Goal: Information Seeking & Learning: Learn about a topic

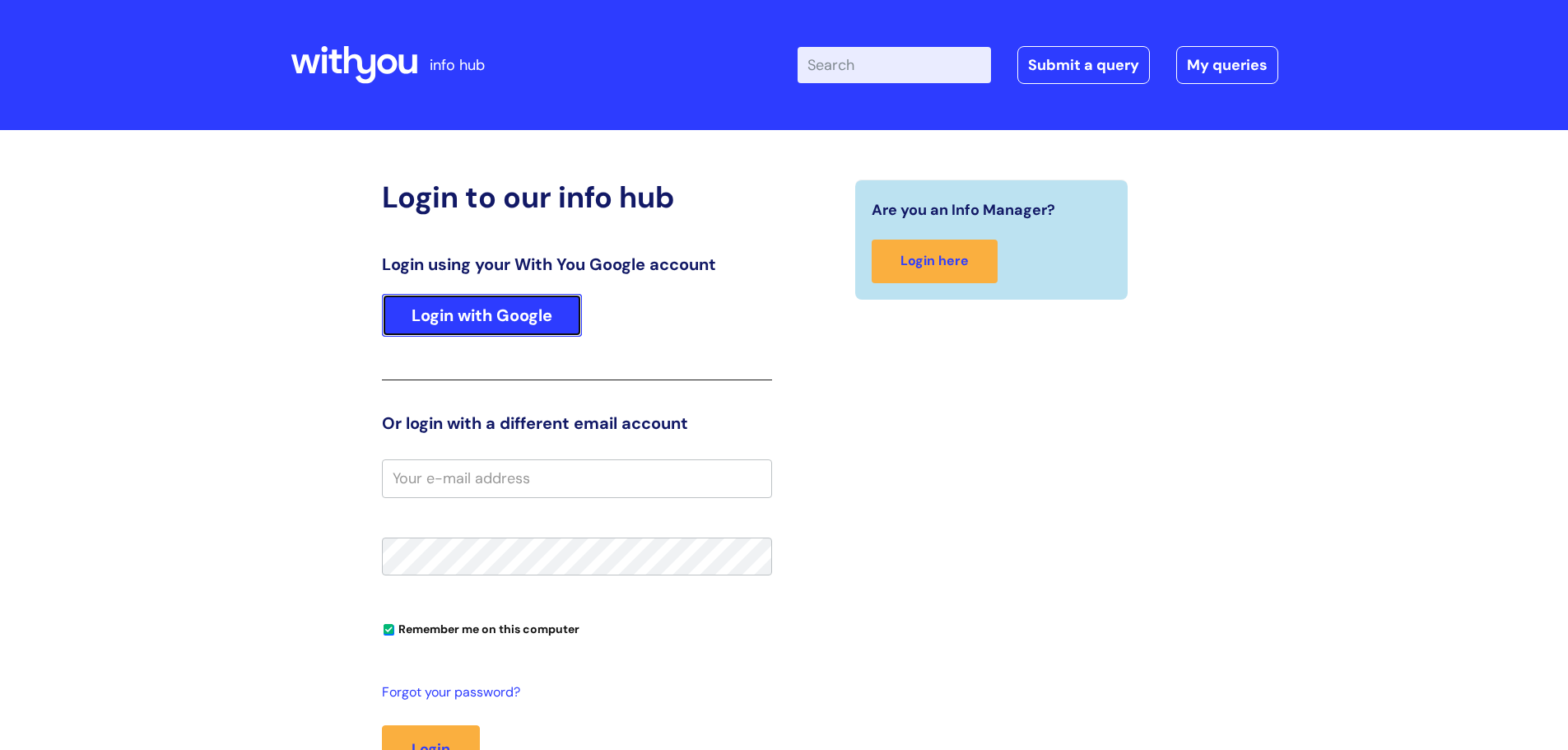
click at [495, 300] on link "Login with Google" at bounding box center [482, 315] width 200 height 43
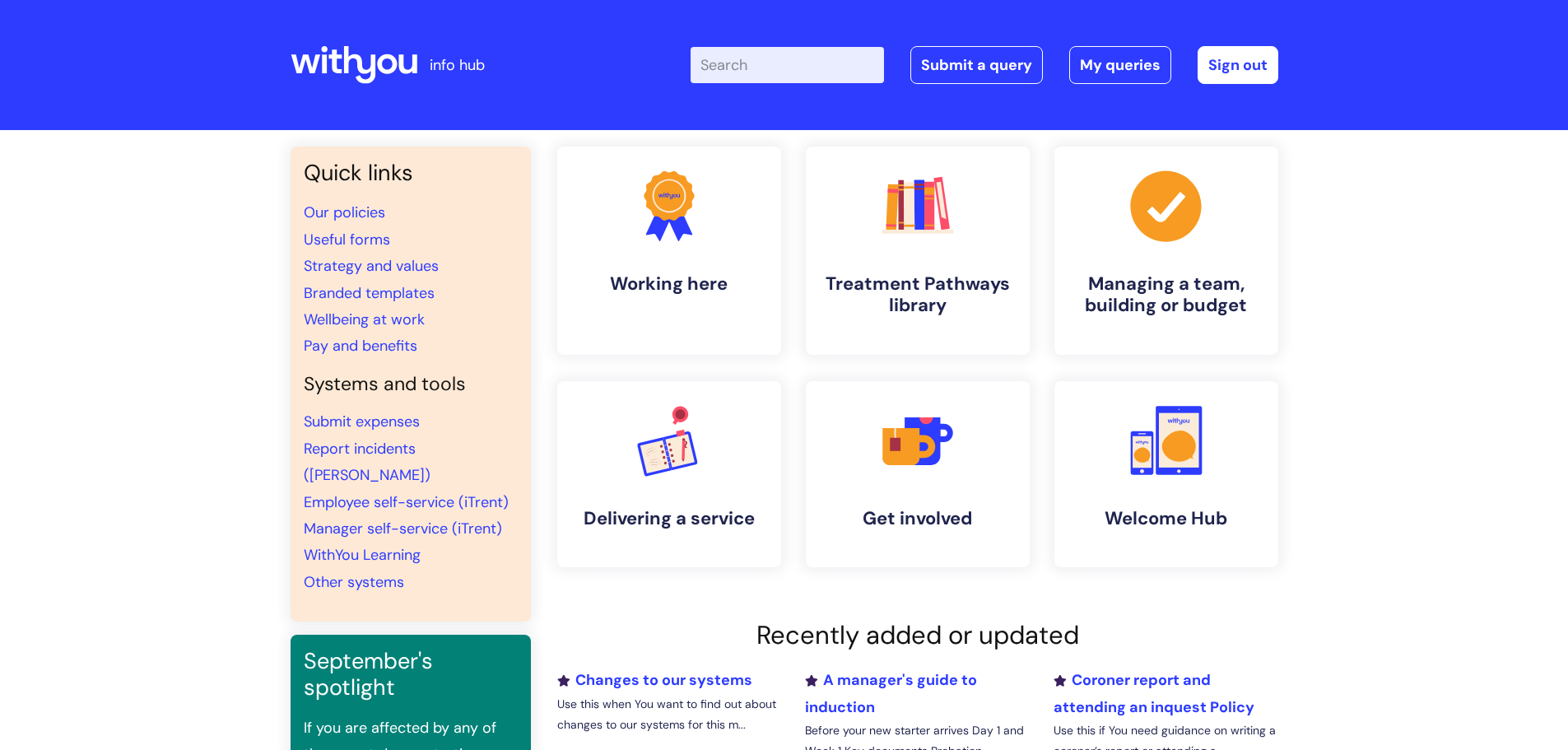
click at [738, 77] on input "Enter your search term here..." at bounding box center [787, 65] width 193 height 37
type input "TOIL"
click button "Search" at bounding box center [0, 0] width 0 height 0
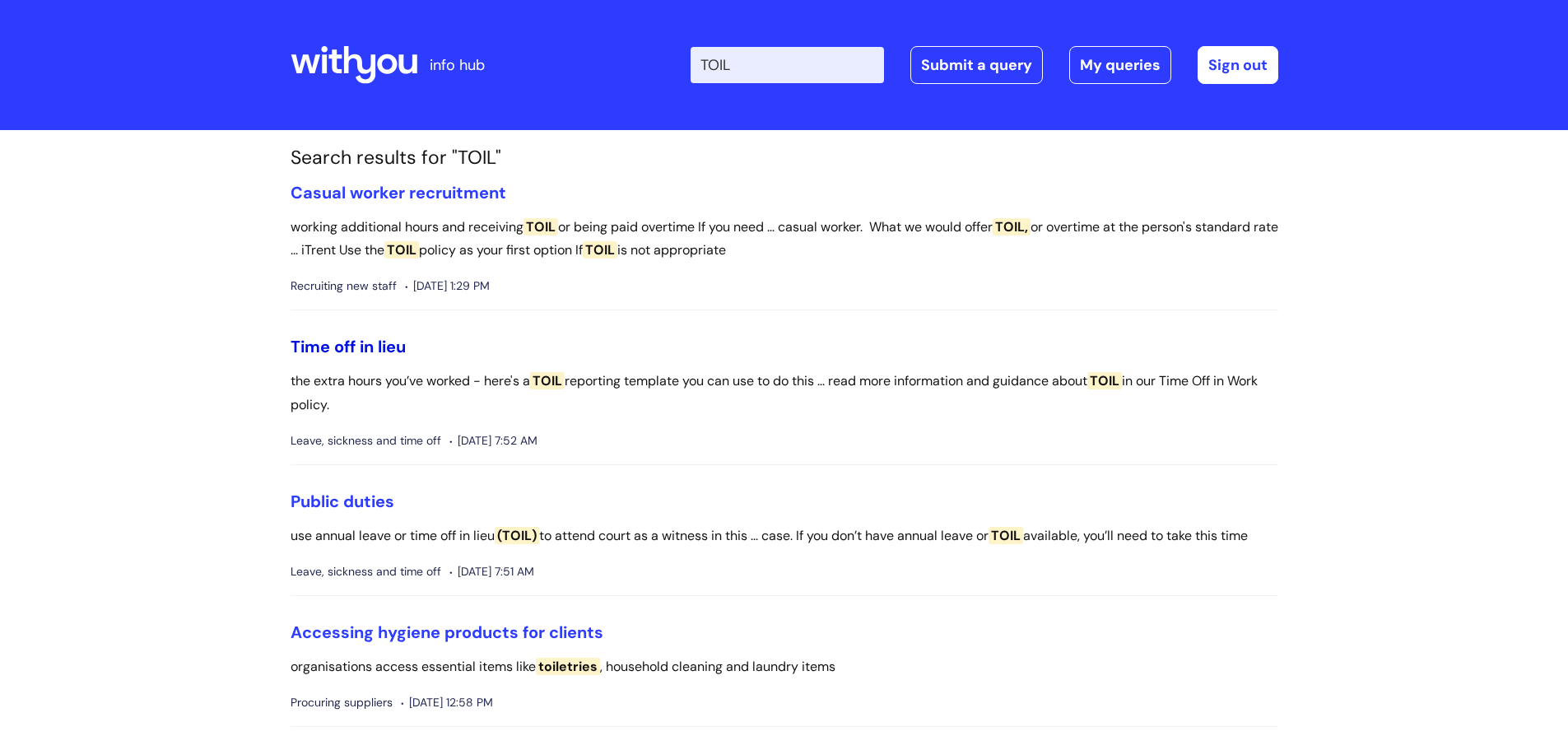
click at [369, 351] on link "Time off in lieu" at bounding box center [347, 346] width 115 height 21
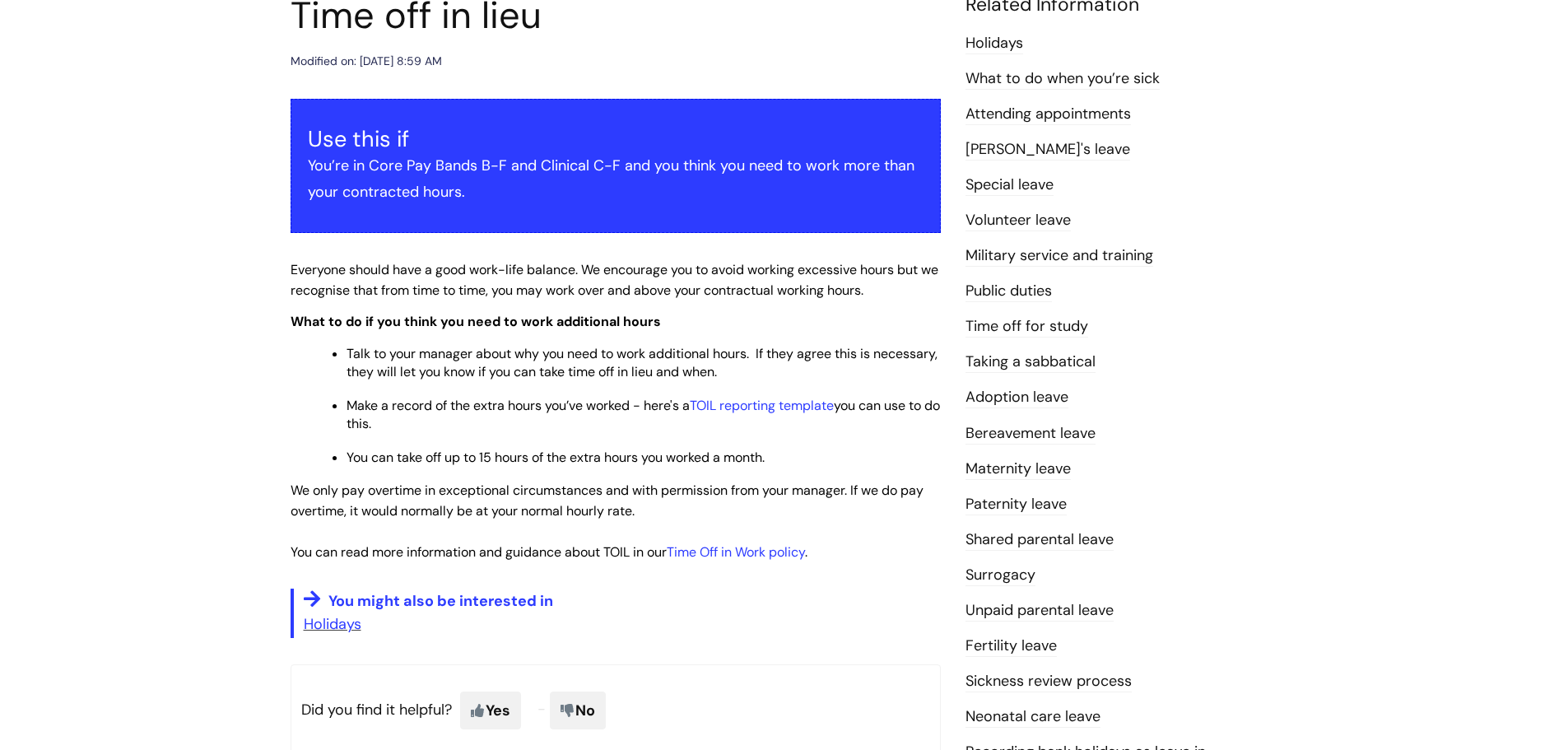
scroll to position [247, 0]
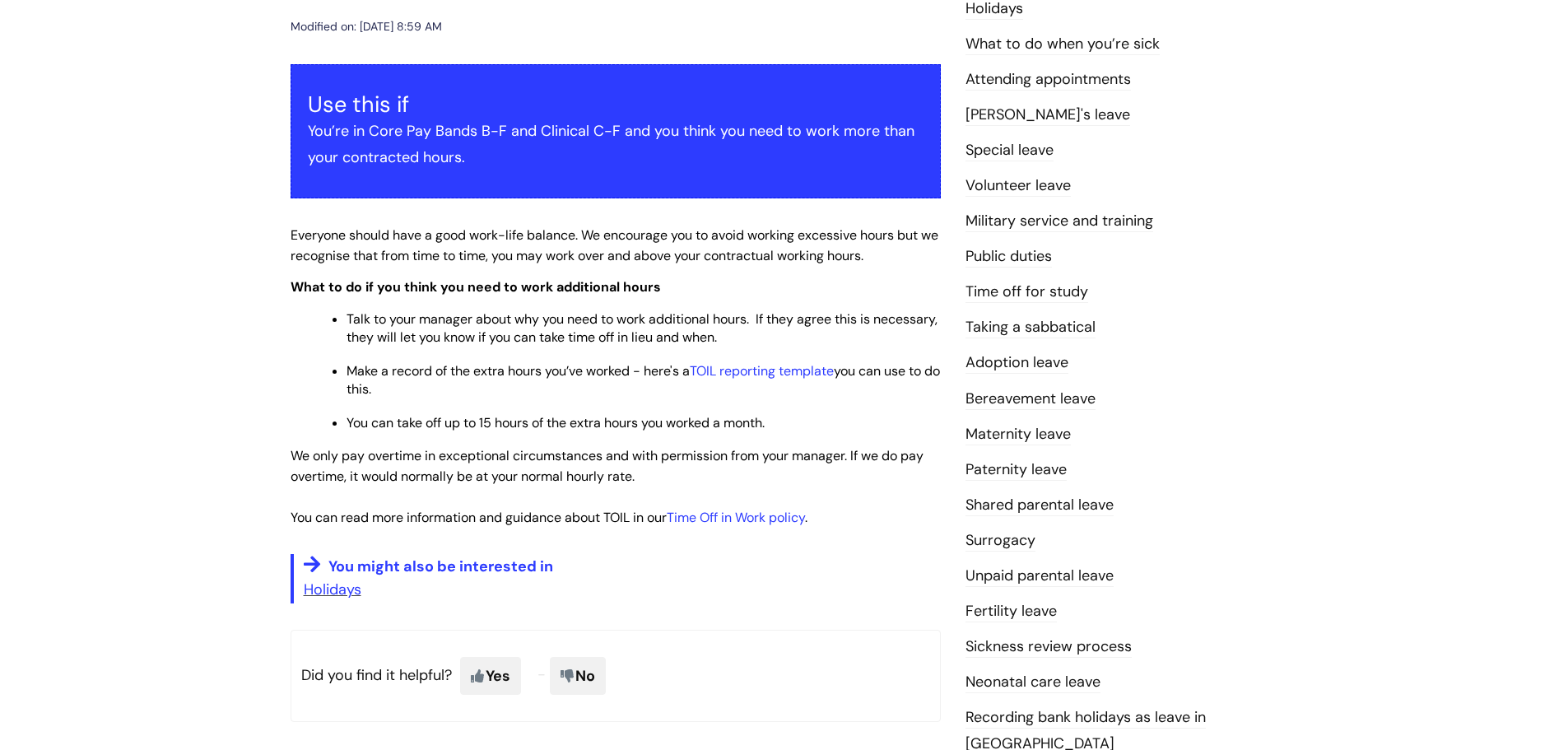
click at [659, 427] on span "You can take off up to 15 hours of the extra hours you worked a month." at bounding box center [555, 423] width 418 height 17
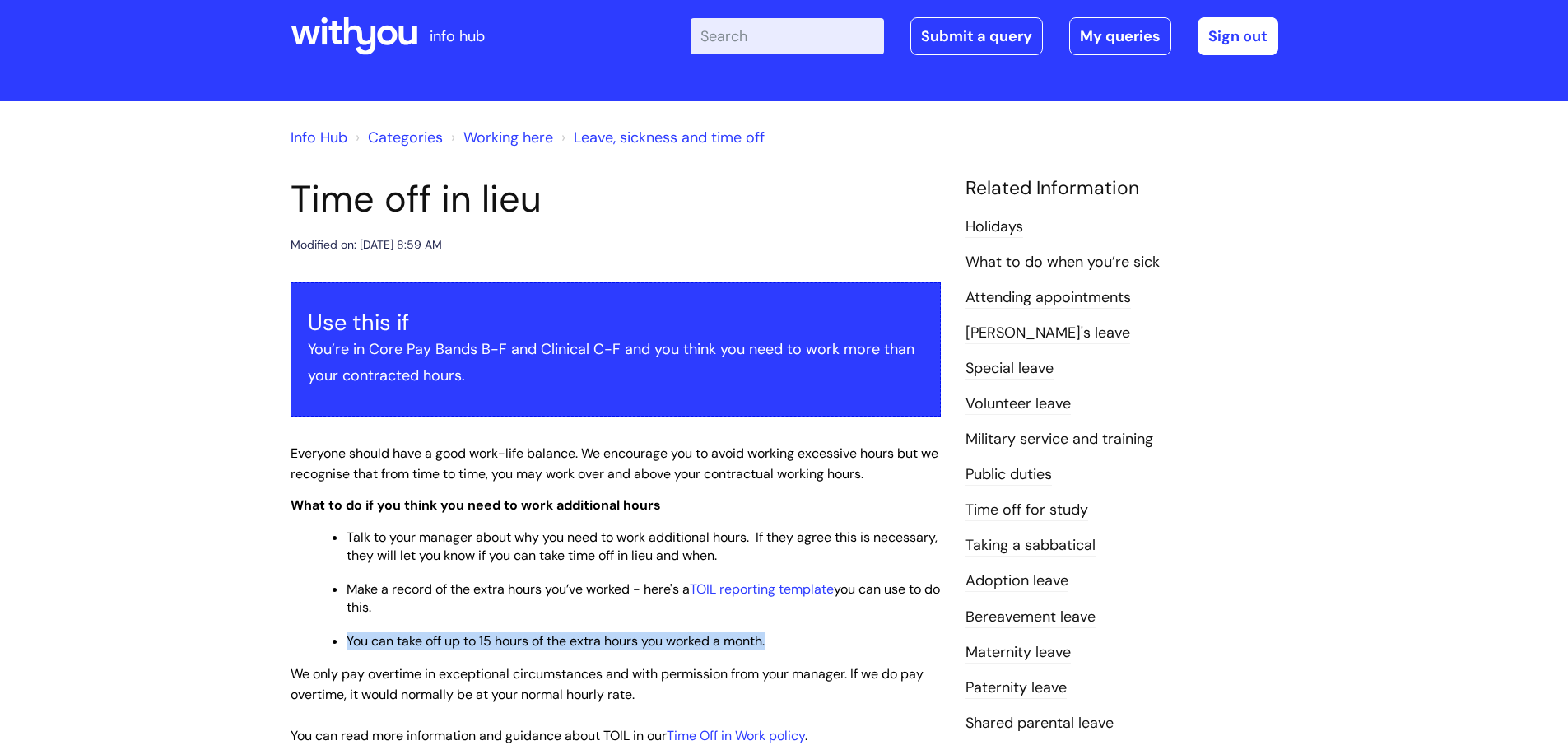
scroll to position [0, 0]
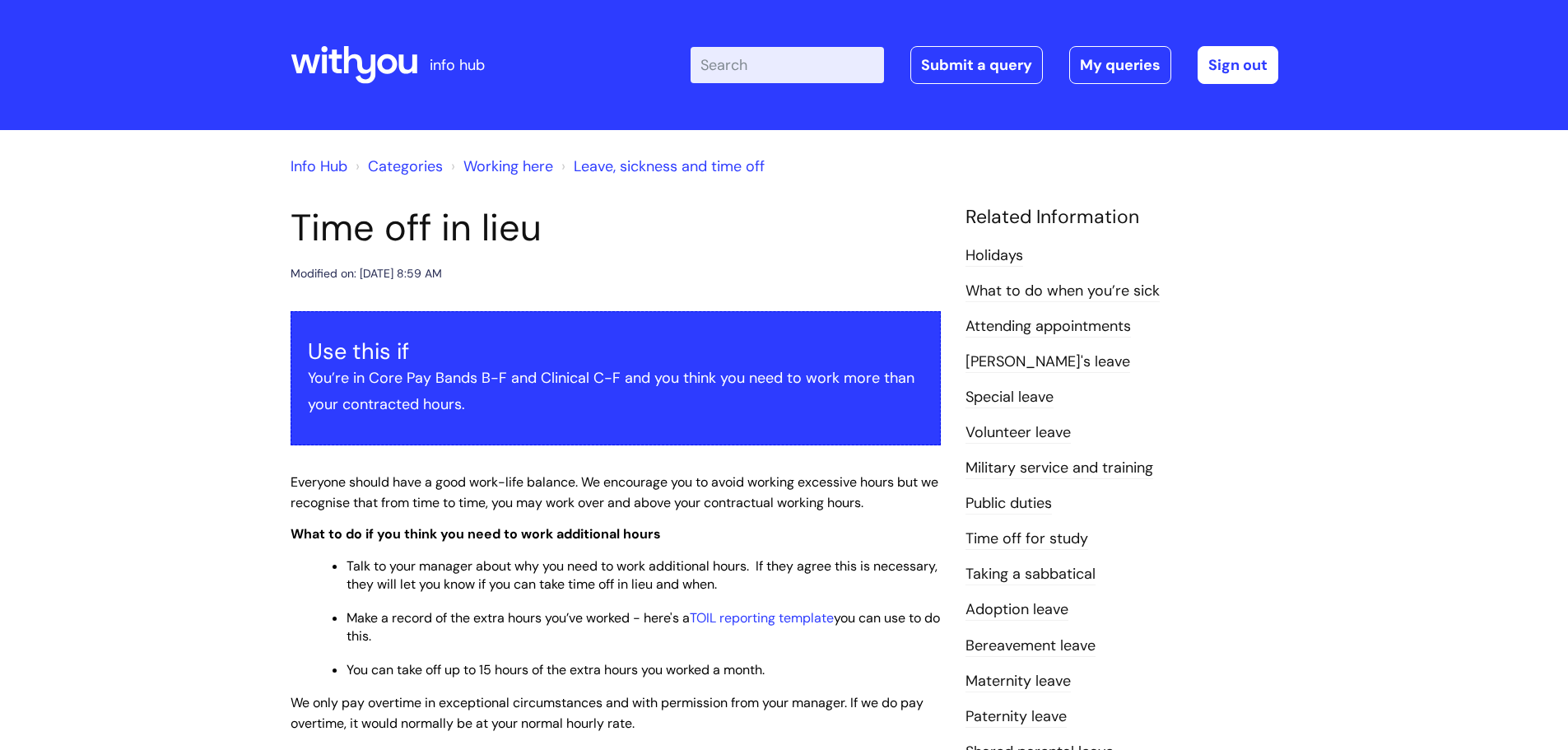
click at [784, 55] on input "Enter your search term here..." at bounding box center [787, 65] width 193 height 37
type input "pay bands"
click button "Search" at bounding box center [0, 0] width 0 height 0
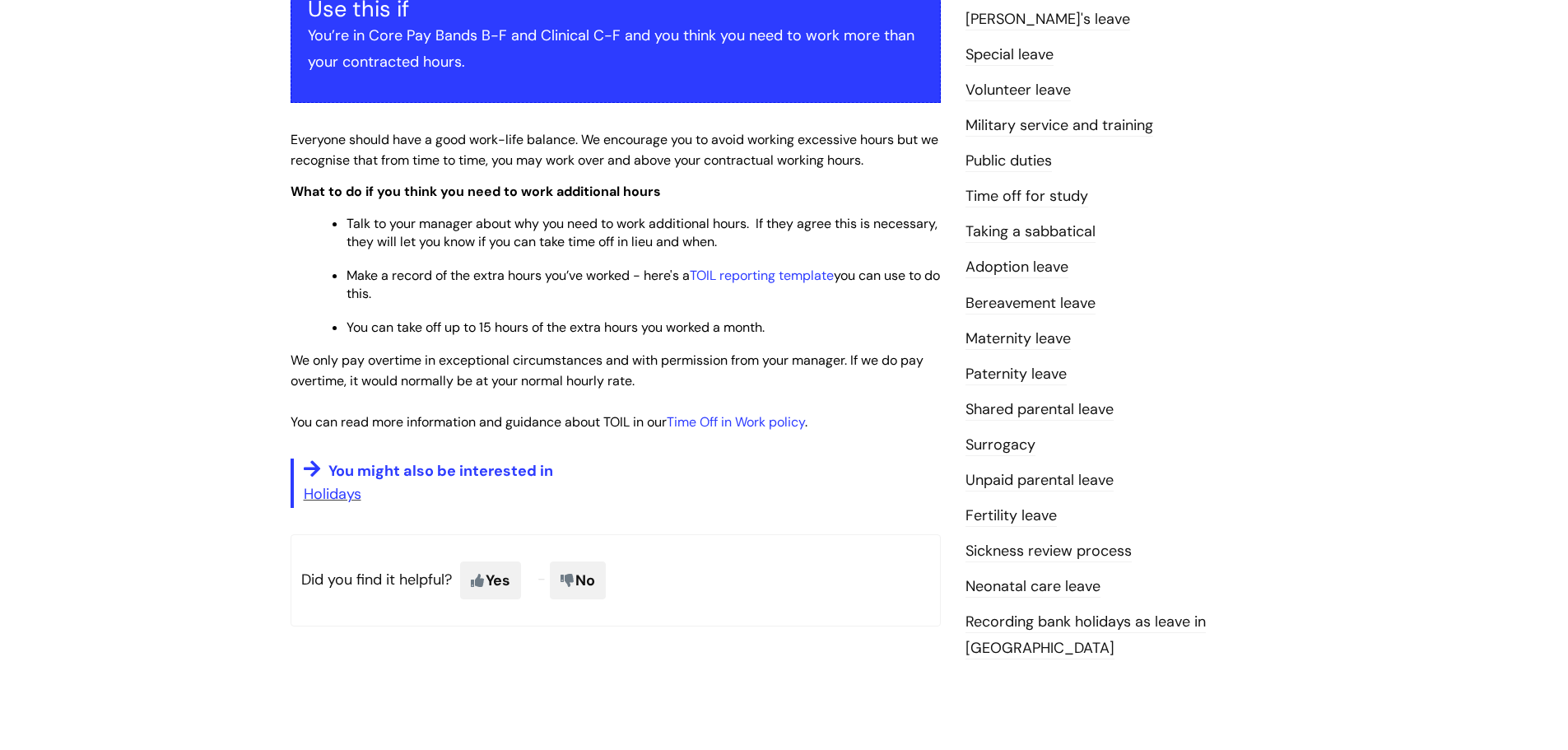
scroll to position [247, 0]
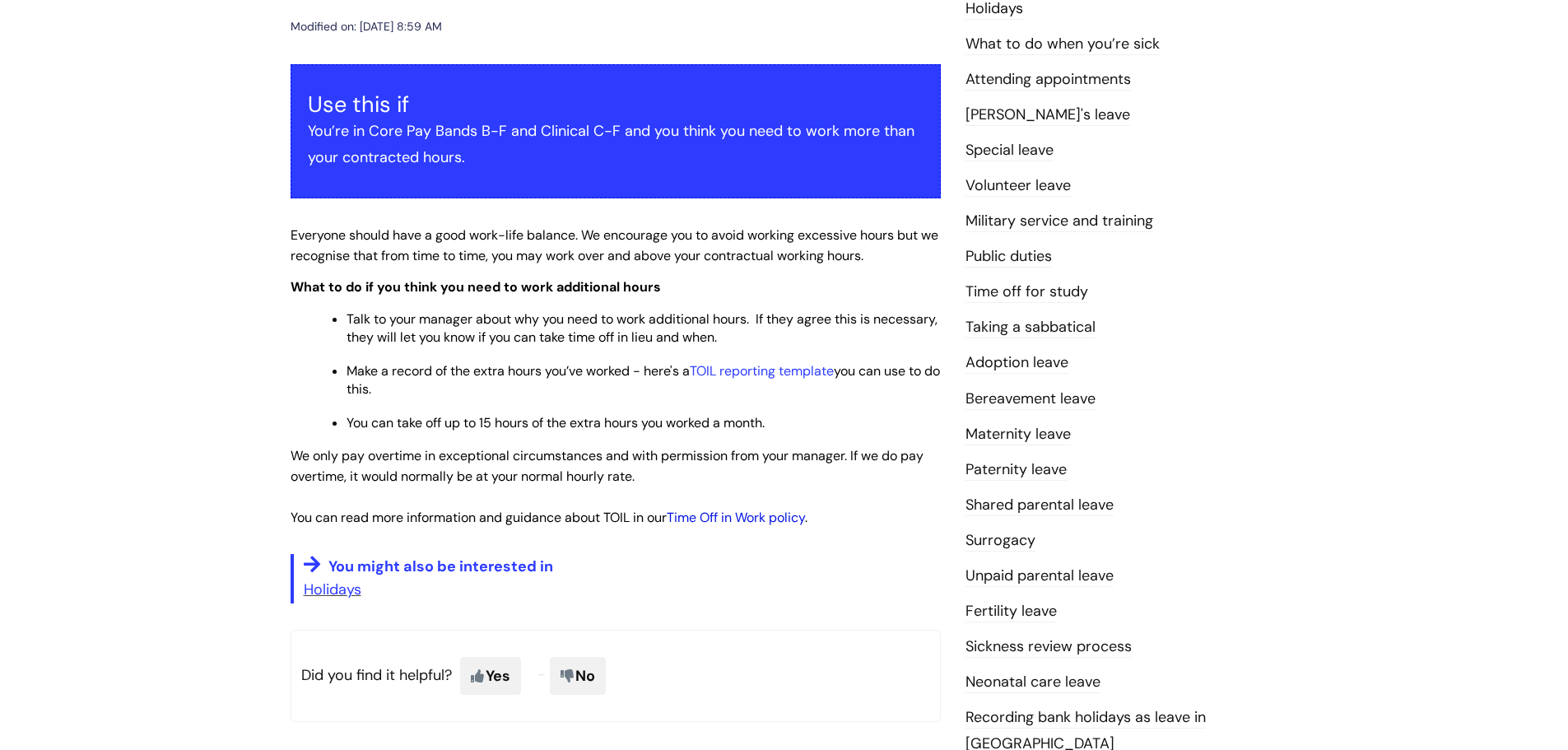
click at [727, 518] on link "Time Off in Work policy" at bounding box center [735, 518] width 138 height 17
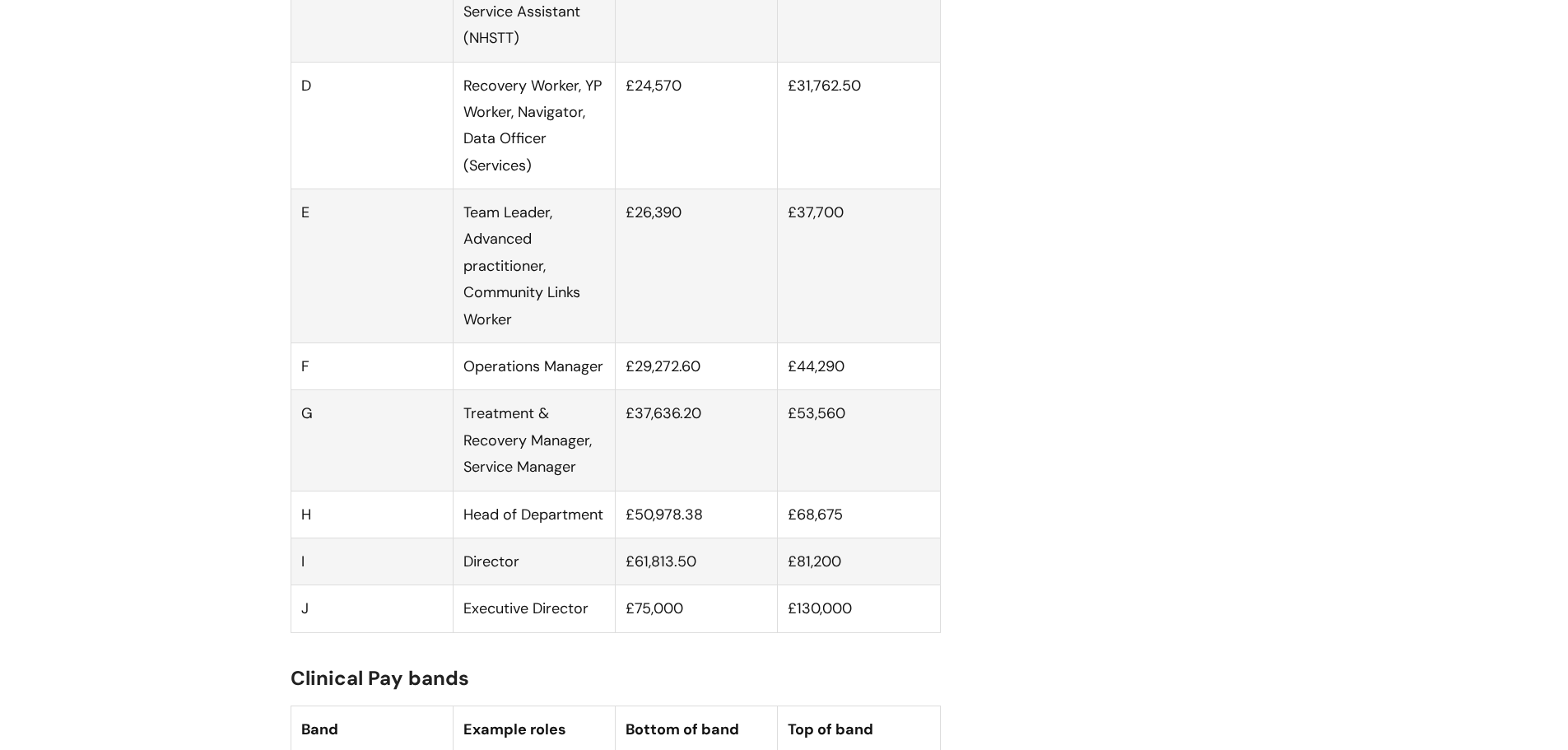
scroll to position [1318, 0]
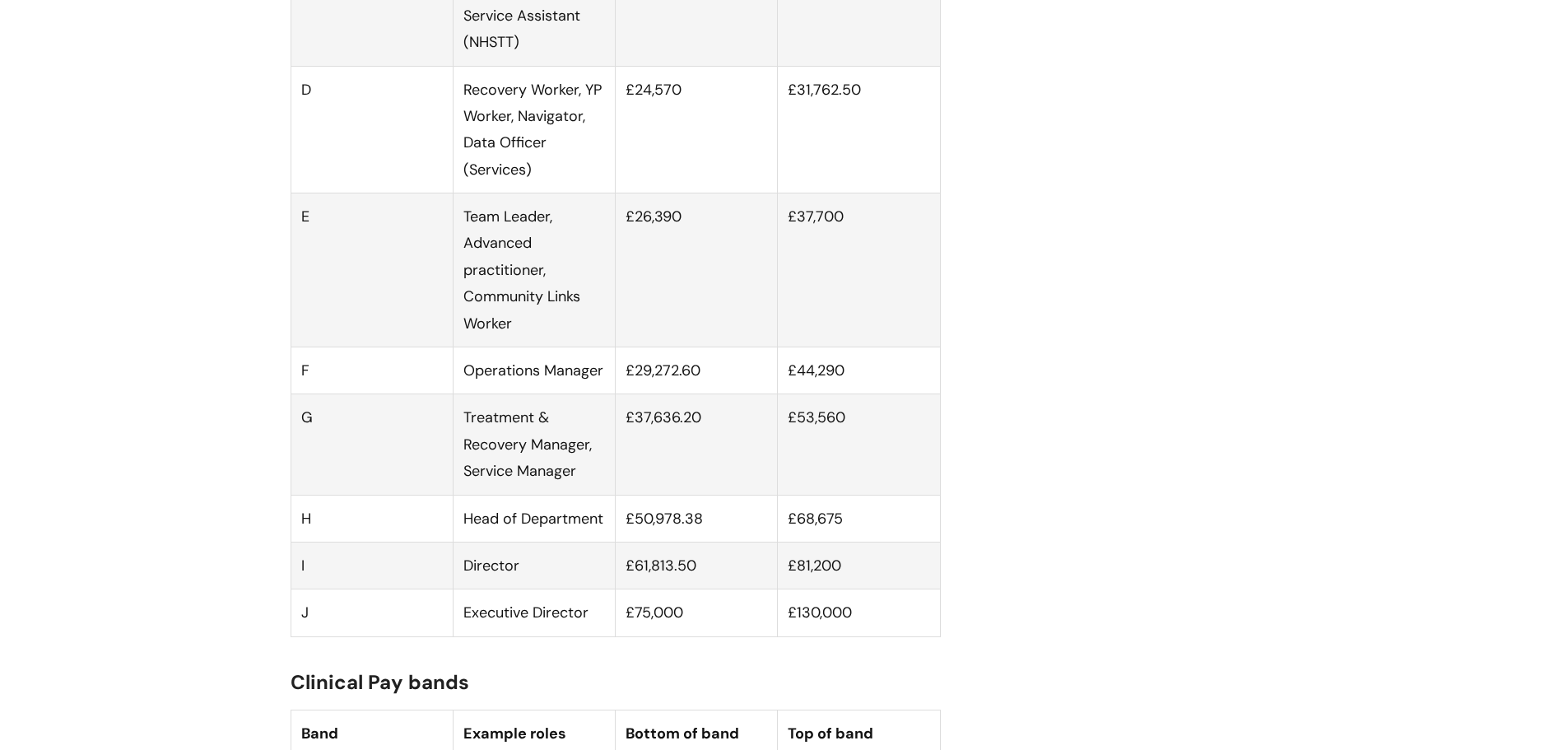
click at [512, 375] on td "Operations Manager" at bounding box center [533, 370] width 163 height 47
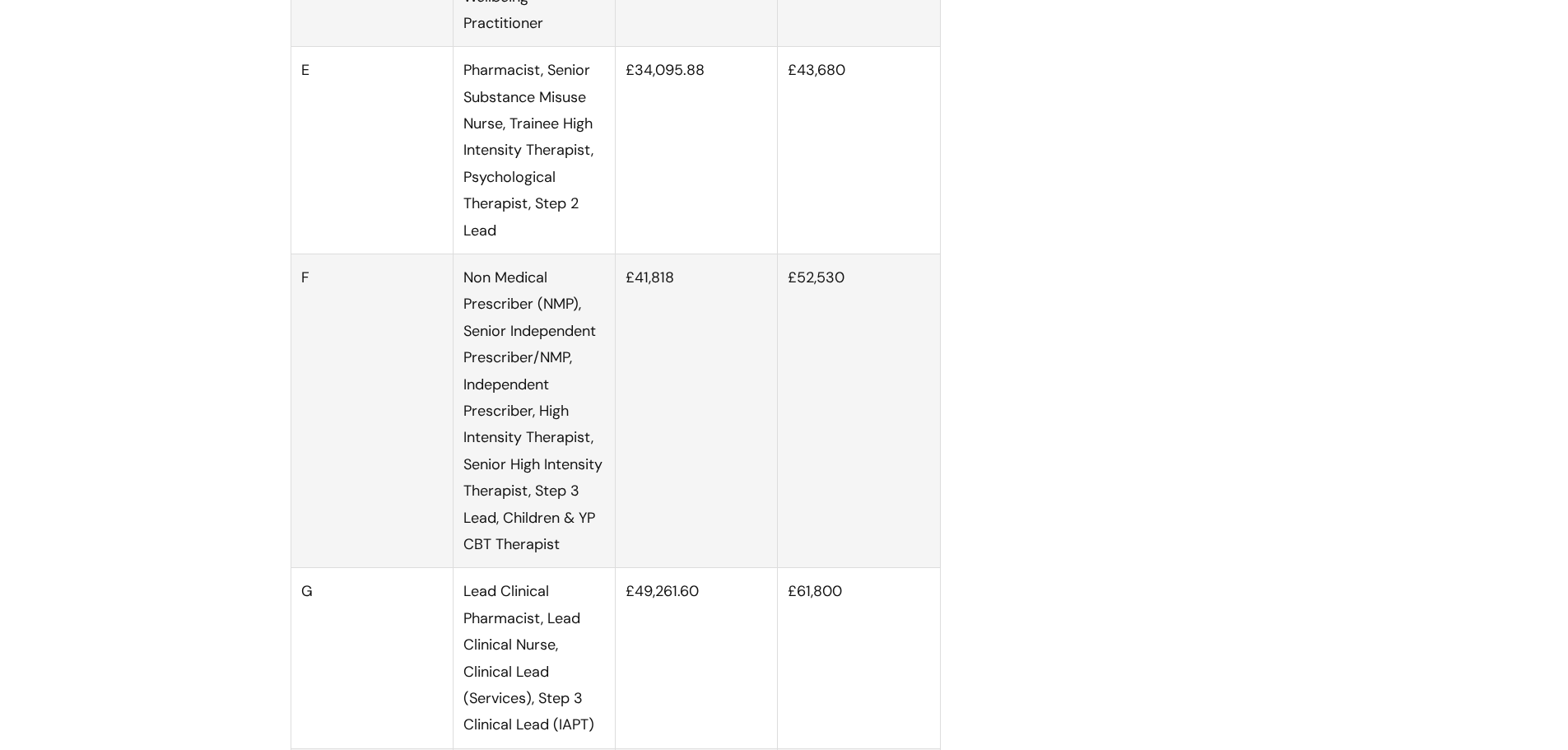
scroll to position [2470, 0]
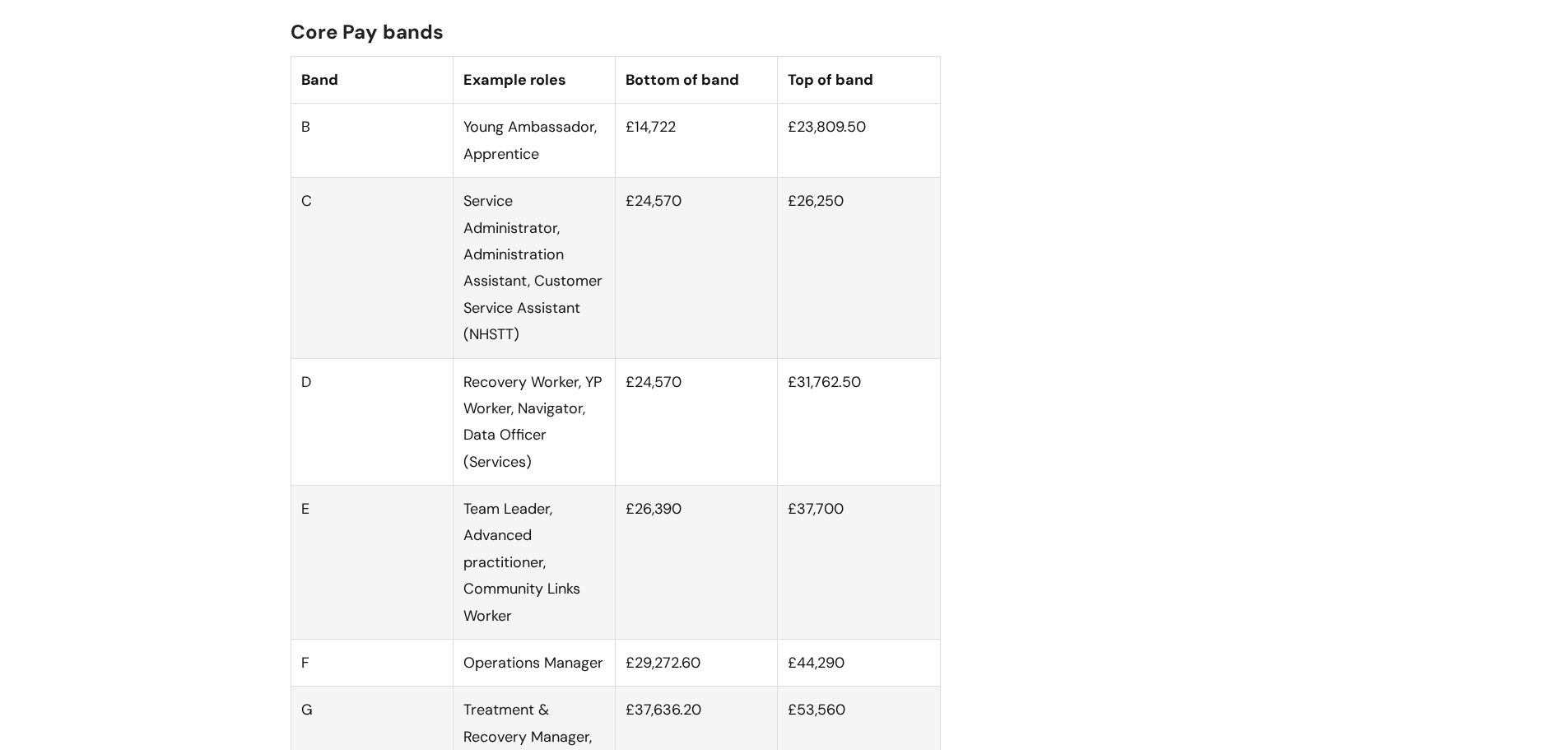
scroll to position [1235, 0]
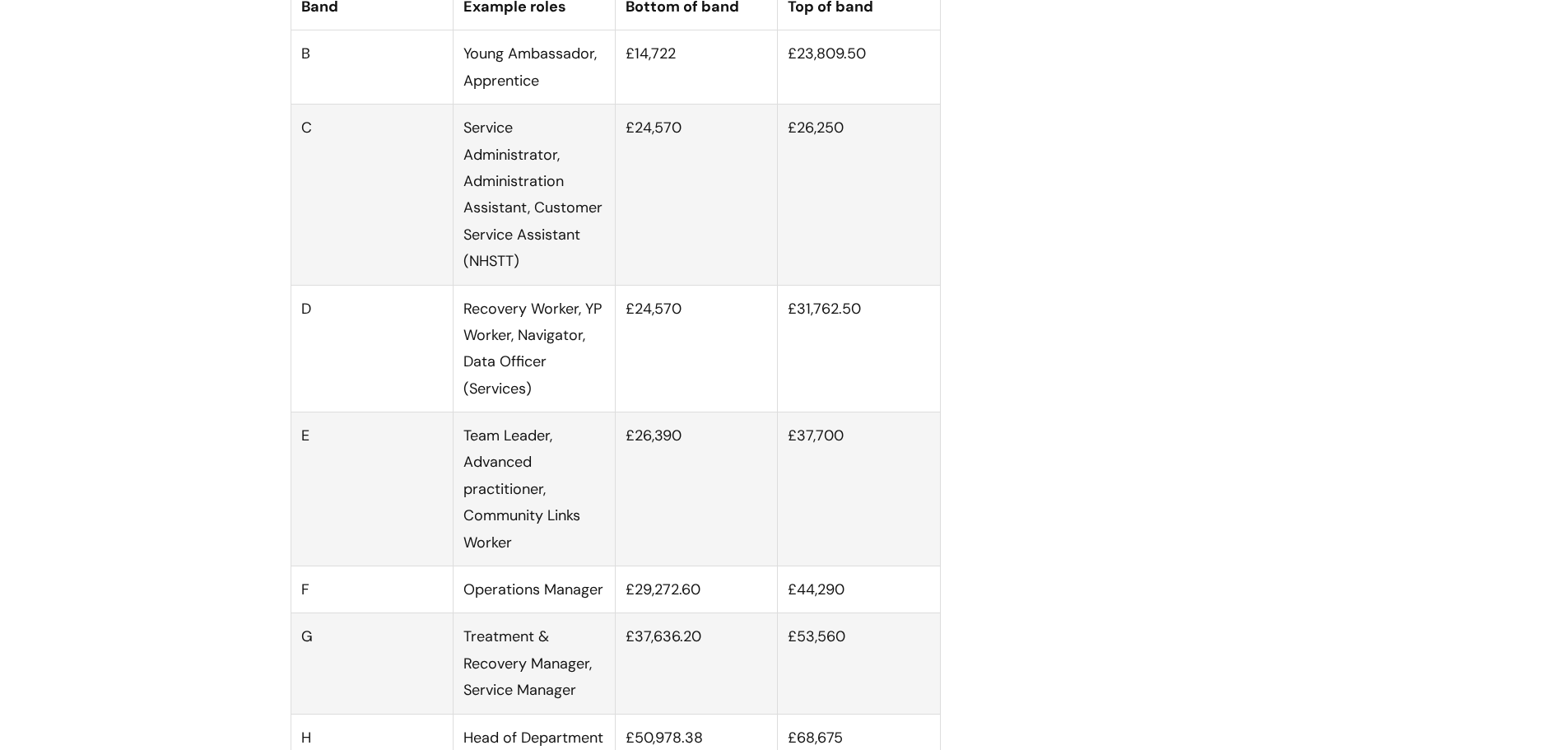
scroll to position [1235, 0]
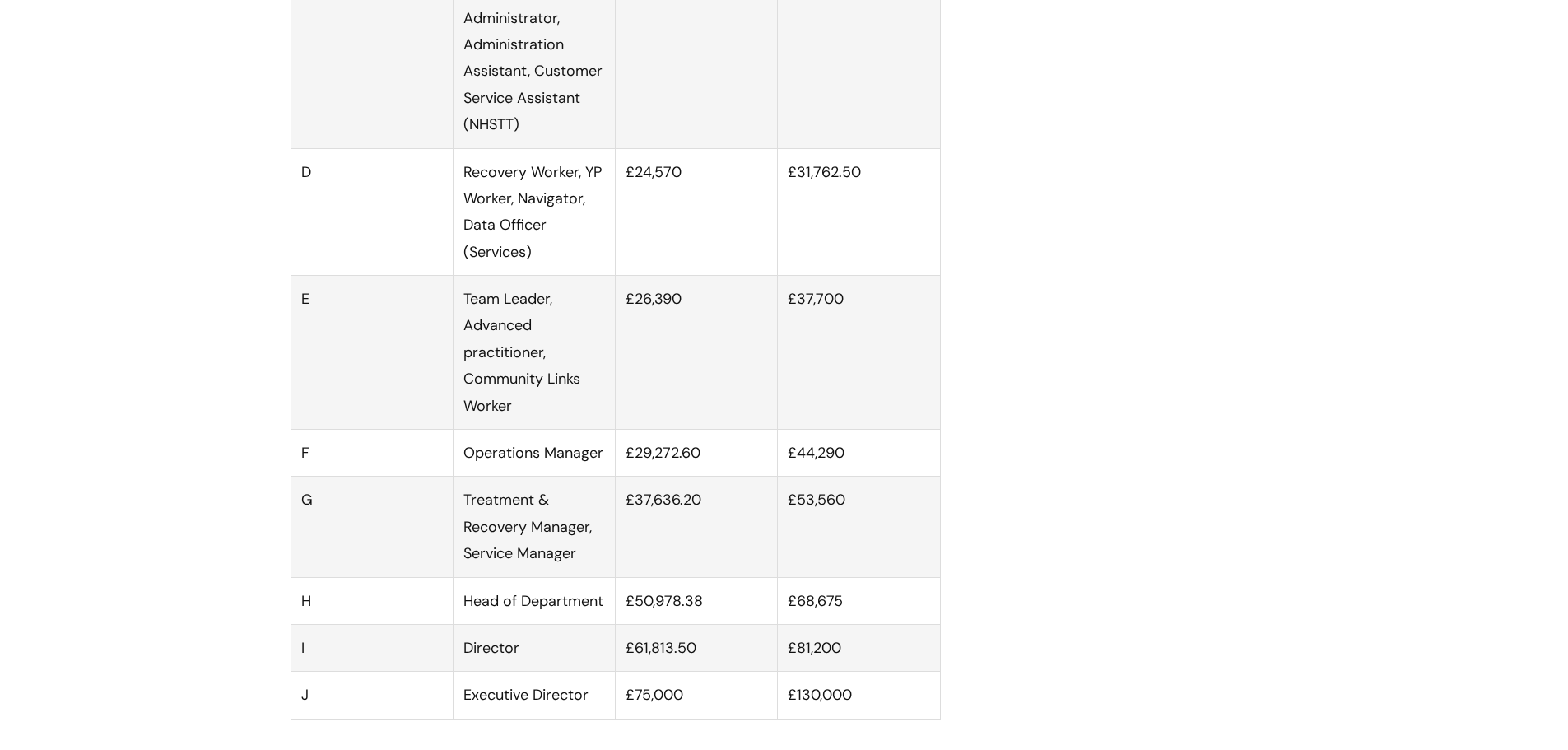
click at [541, 470] on td "Operations Manager" at bounding box center [533, 453] width 163 height 47
click at [541, 469] on td "Operations Manager" at bounding box center [533, 453] width 163 height 47
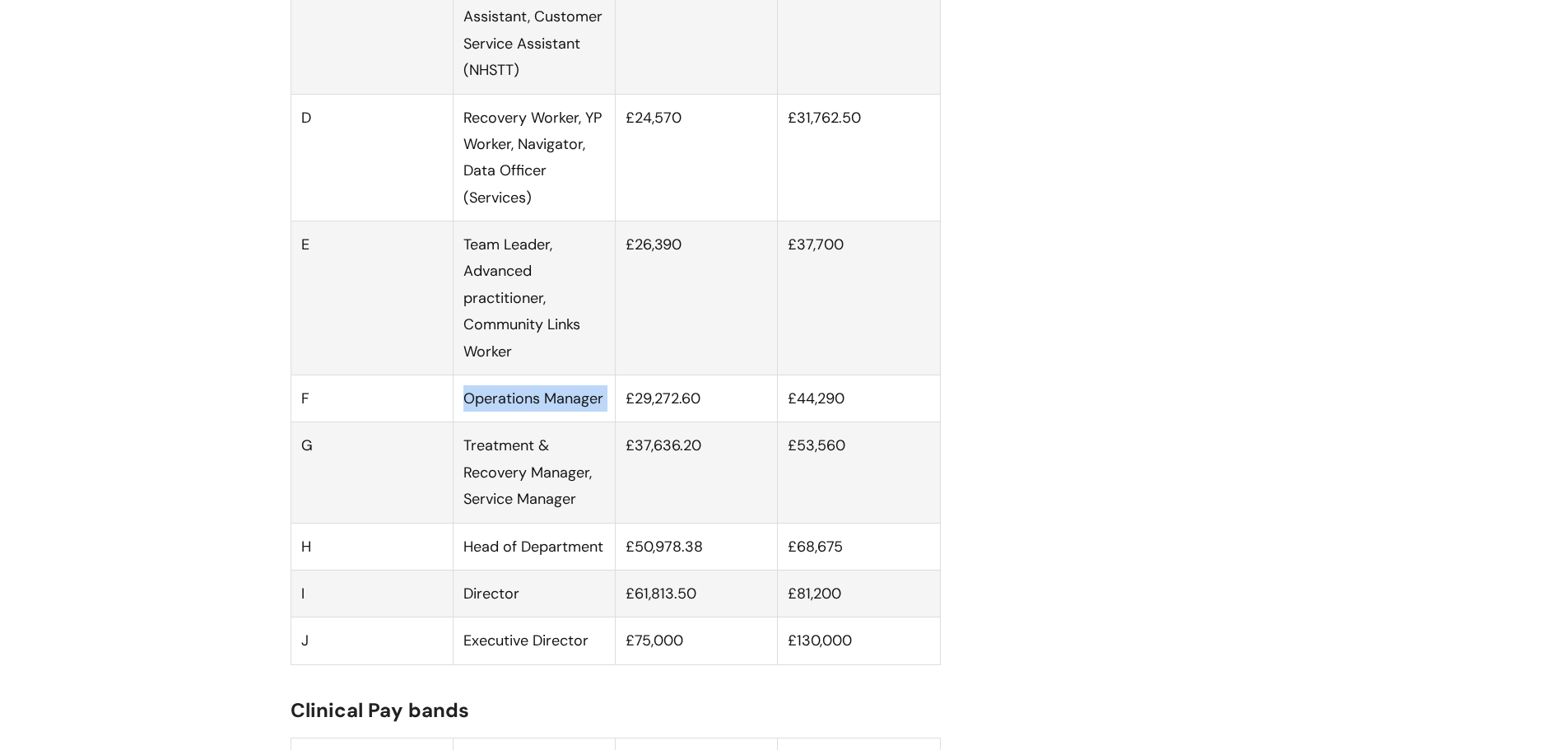
scroll to position [1318, 0]
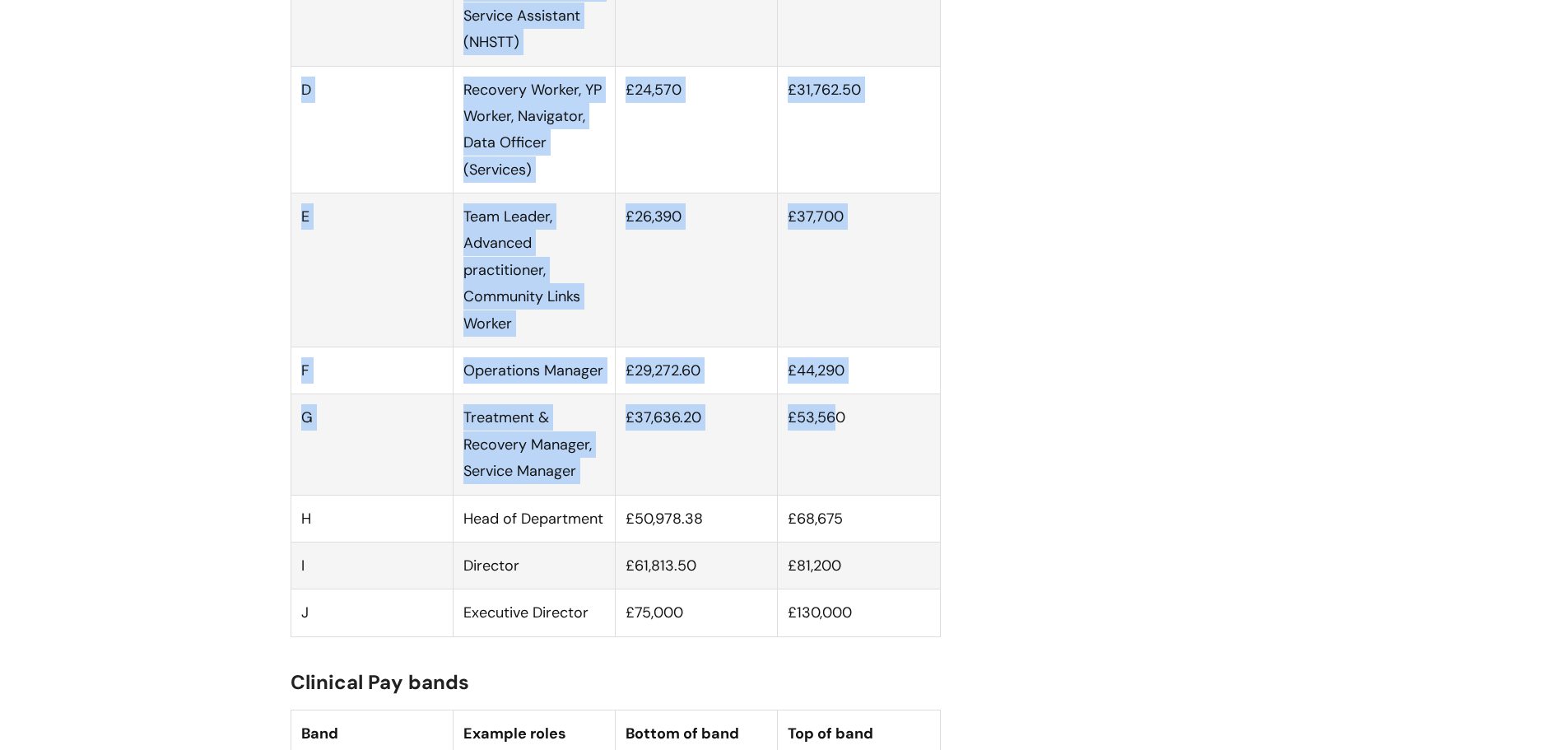
drag, startPoint x: 767, startPoint y: 486, endPoint x: 270, endPoint y: 441, distance: 499.0
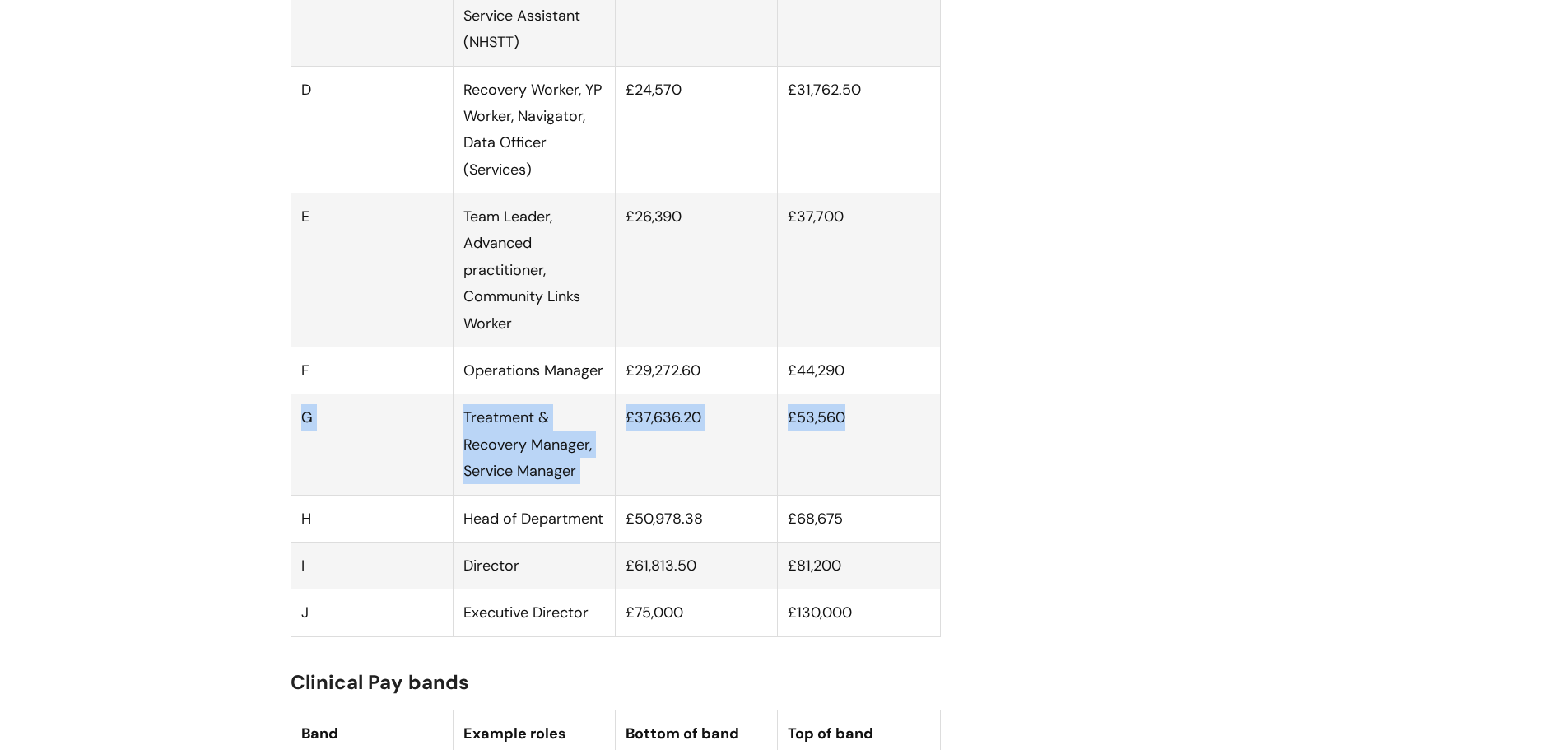
drag, startPoint x: 293, startPoint y: 440, endPoint x: 865, endPoint y: 460, distance: 572.3
click at [865, 460] on tr "G Treatment & Recovery Manager, Service Manager £37,636.20 £53,560" at bounding box center [614, 444] width 649 height 100
click at [865, 460] on td "£53,560" at bounding box center [858, 444] width 163 height 100
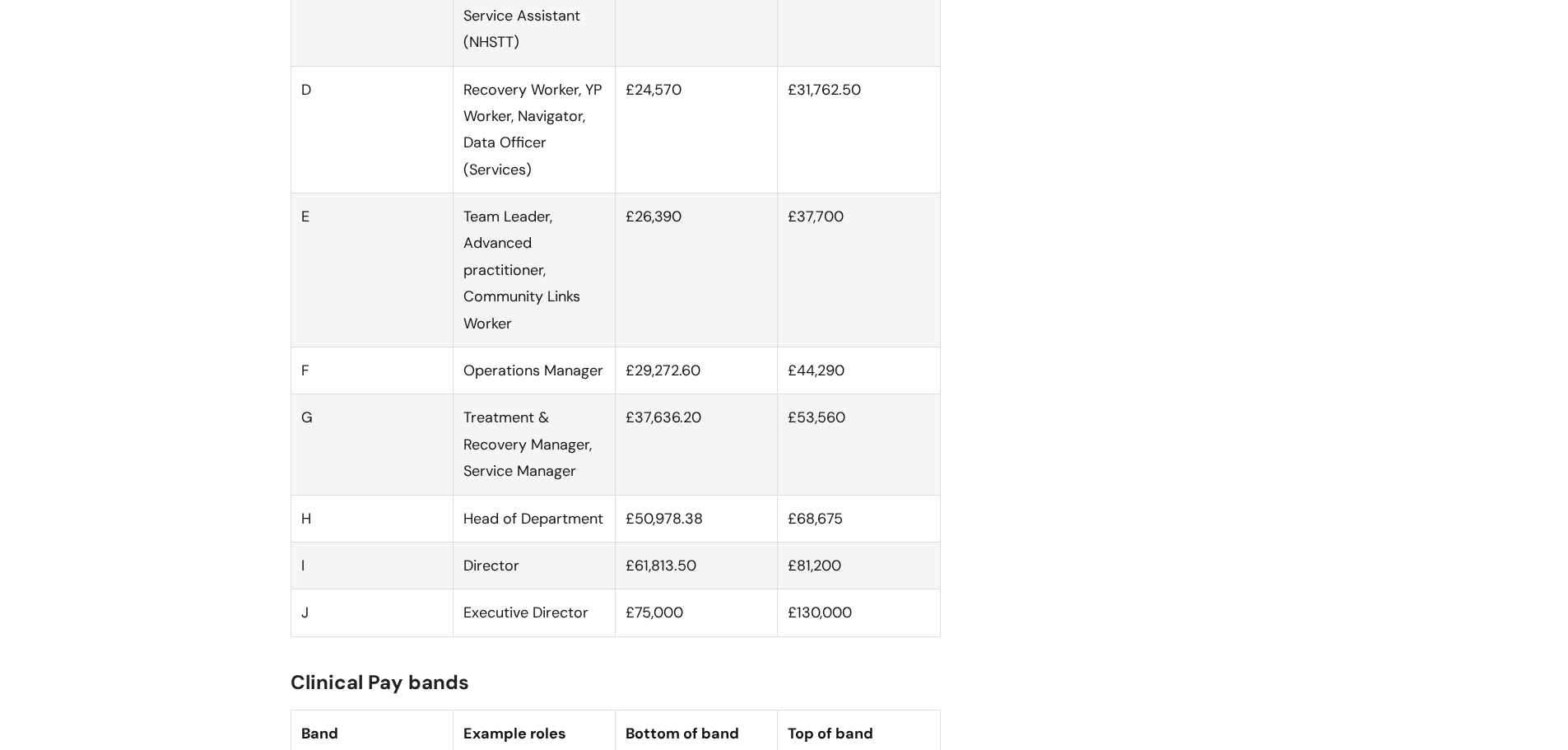
click at [482, 394] on td "Operations Manager" at bounding box center [533, 370] width 163 height 47
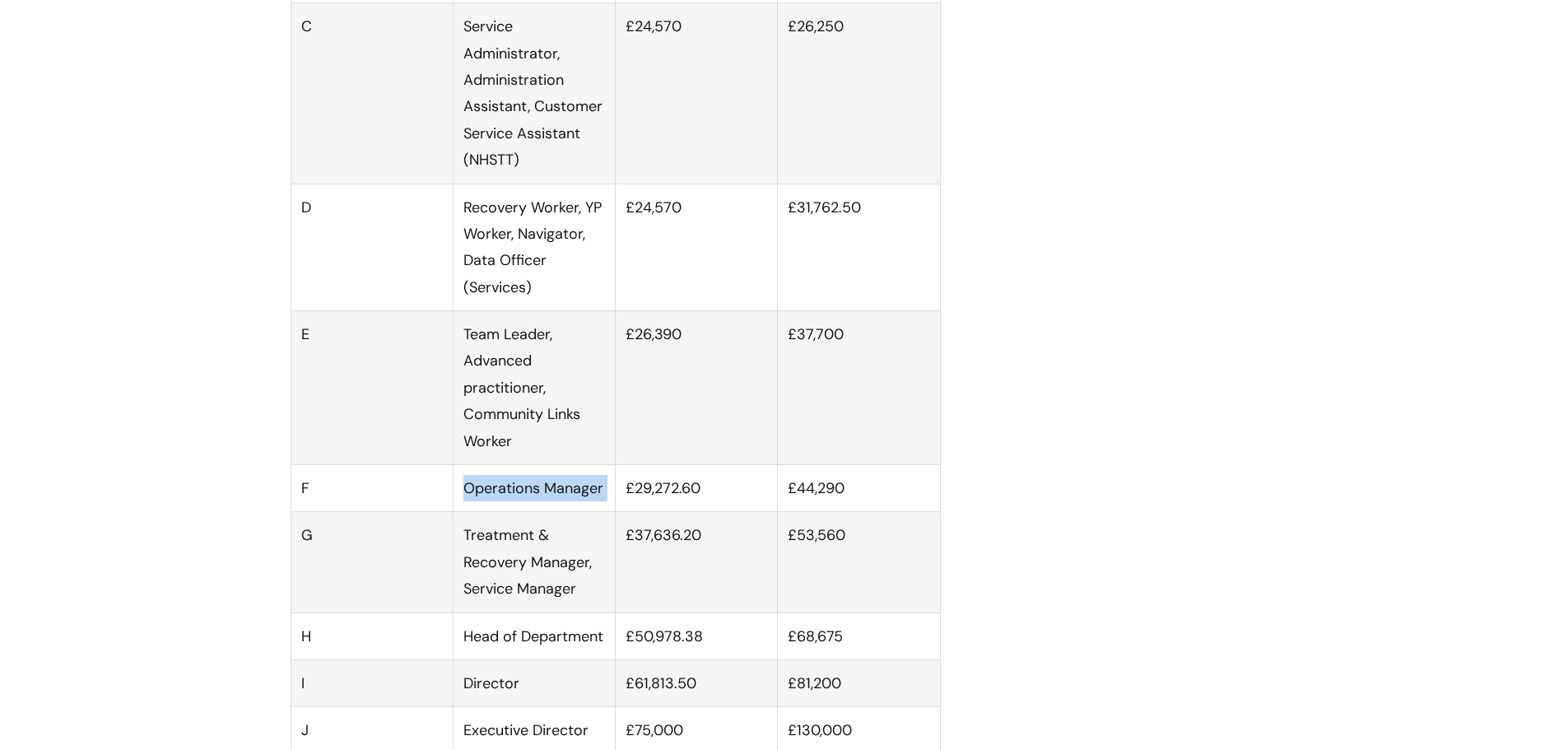
scroll to position [988, 0]
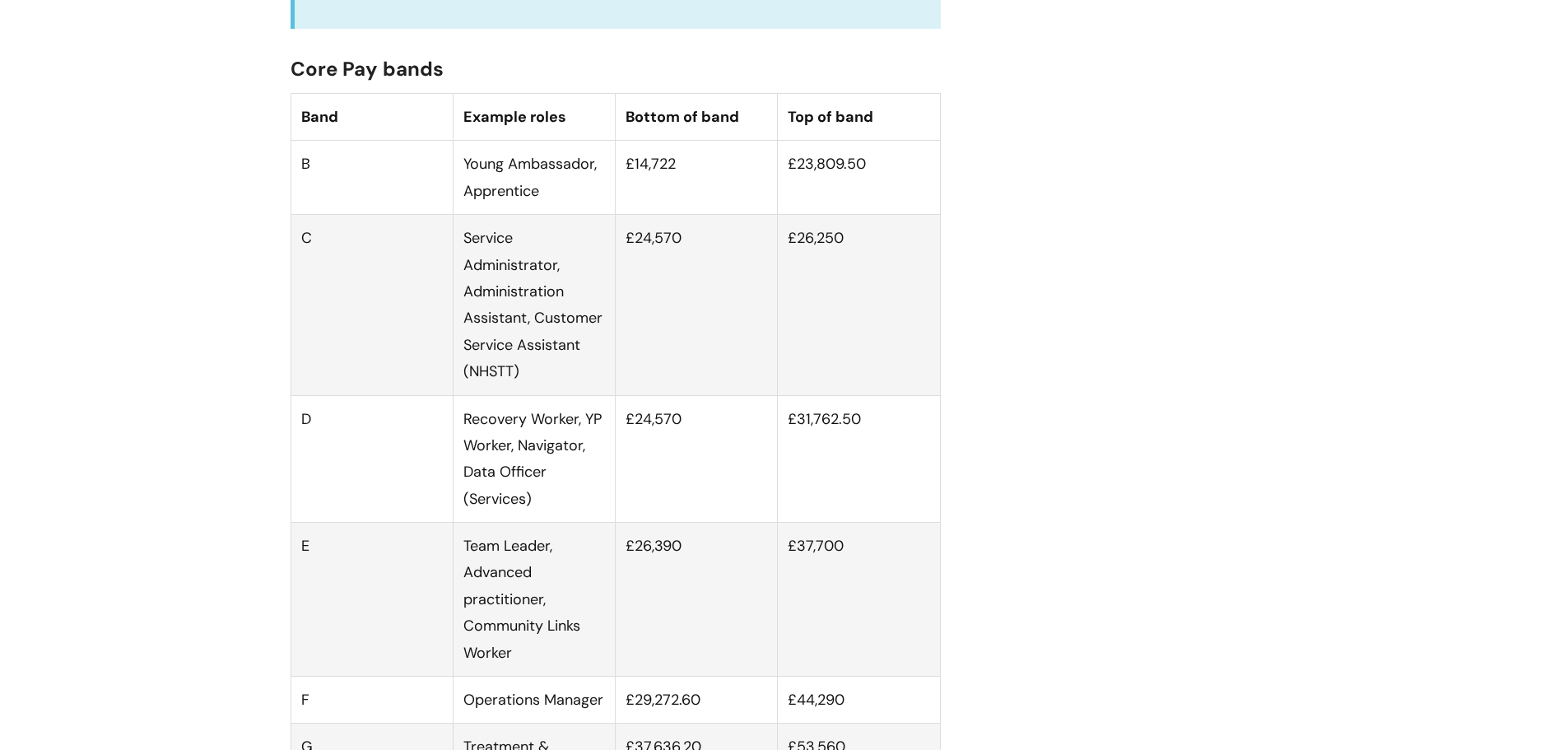
click at [589, 206] on td "Young Ambassador, Apprentice" at bounding box center [533, 177] width 163 height 74
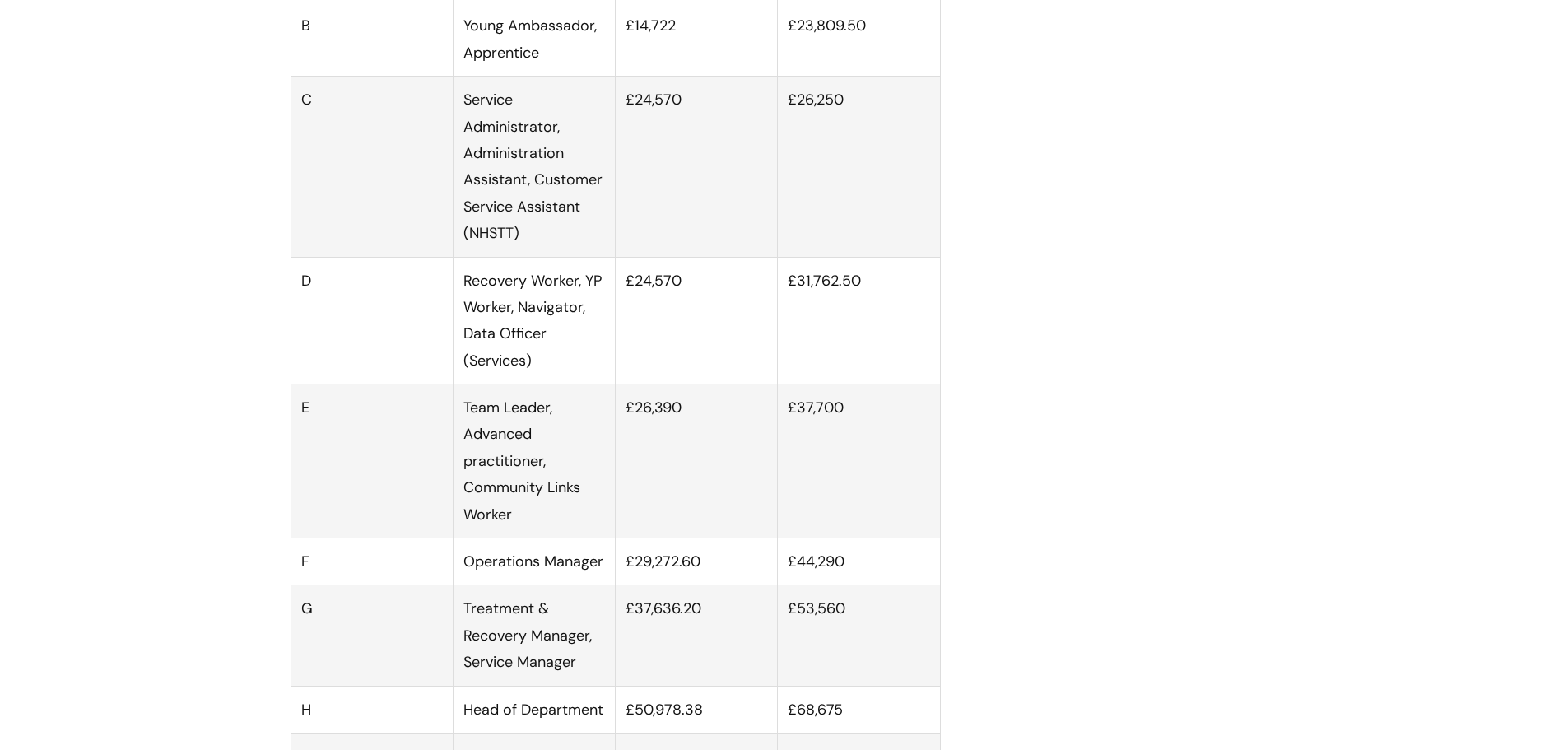
scroll to position [1153, 0]
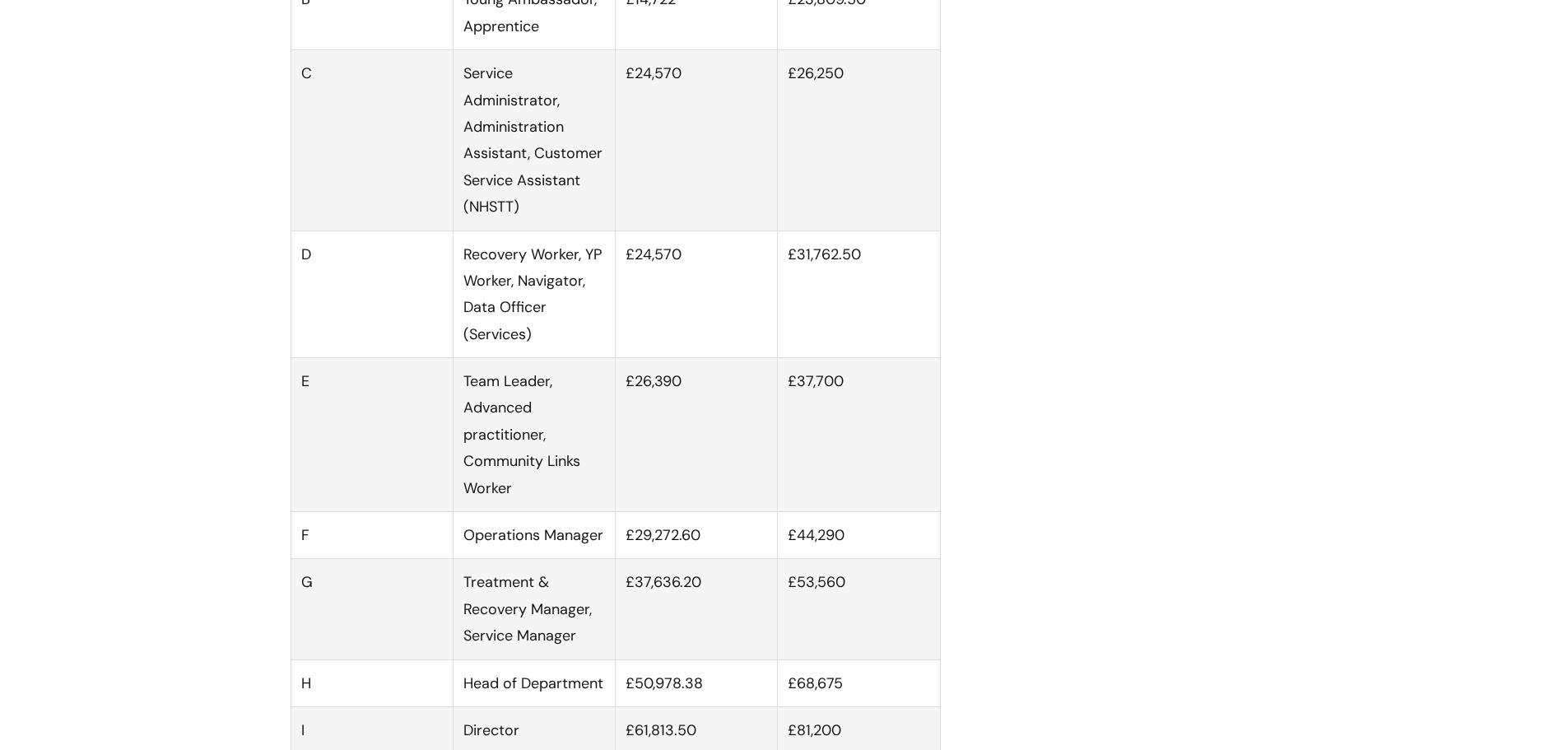
click at [534, 173] on td "Service Administrator, Administration Assistant, Customer Service Assistant (NH…" at bounding box center [533, 140] width 163 height 180
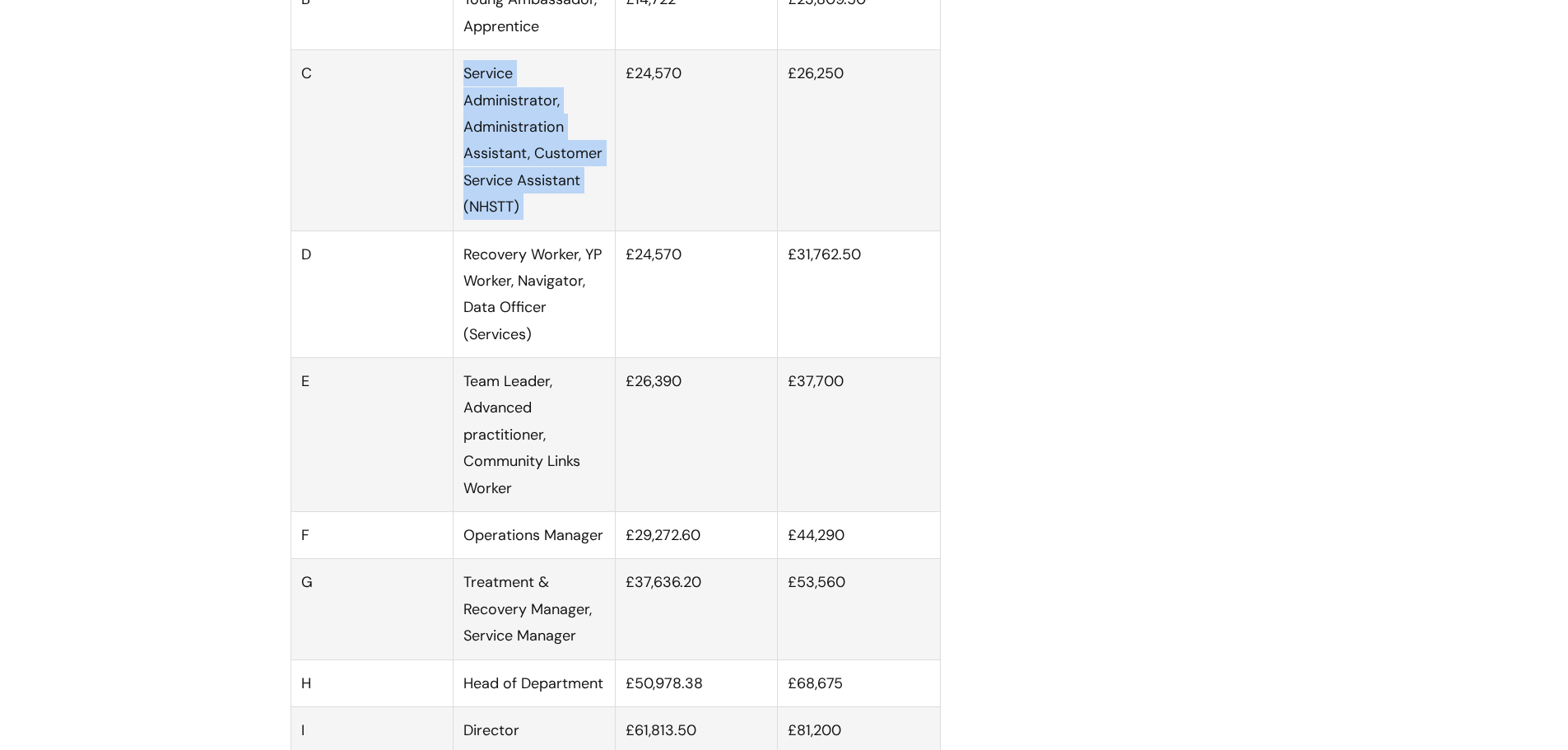
click at [534, 173] on td "Service Administrator, Administration Assistant, Customer Service Assistant (NH…" at bounding box center [533, 140] width 163 height 180
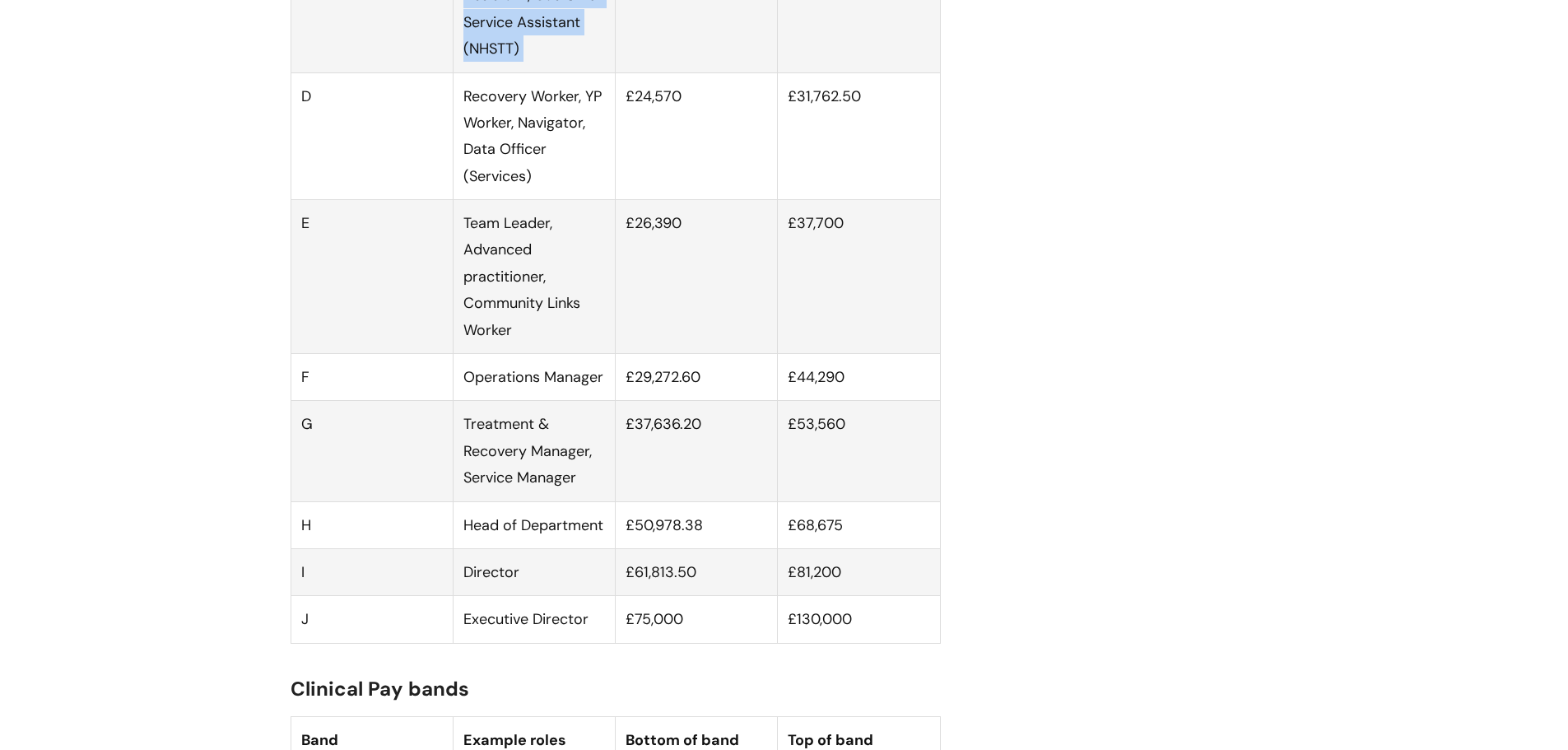
scroll to position [1318, 0]
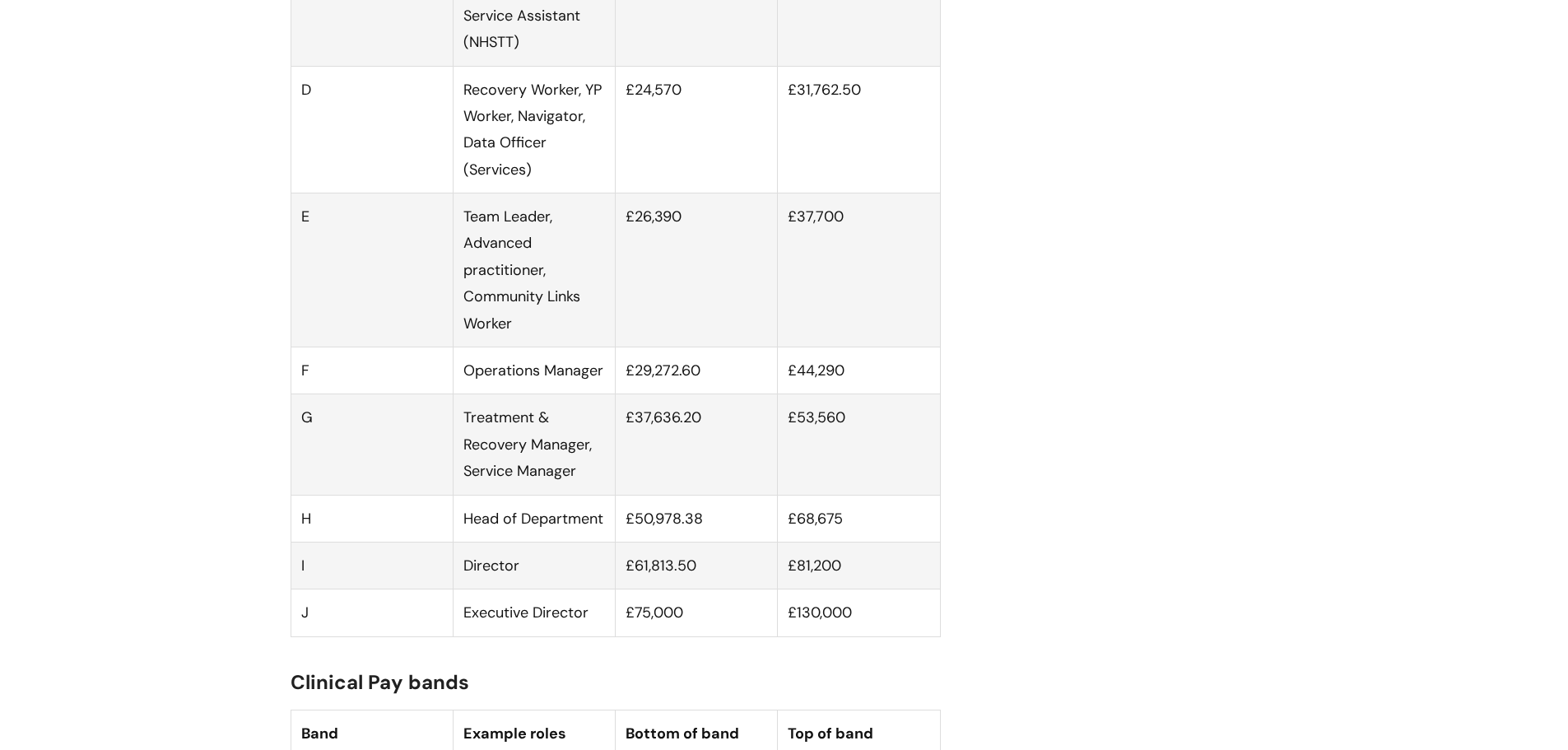
click at [530, 177] on td "Recovery Worker, YP Worker, Navigator, Data Officer (Services)" at bounding box center [533, 129] width 163 height 128
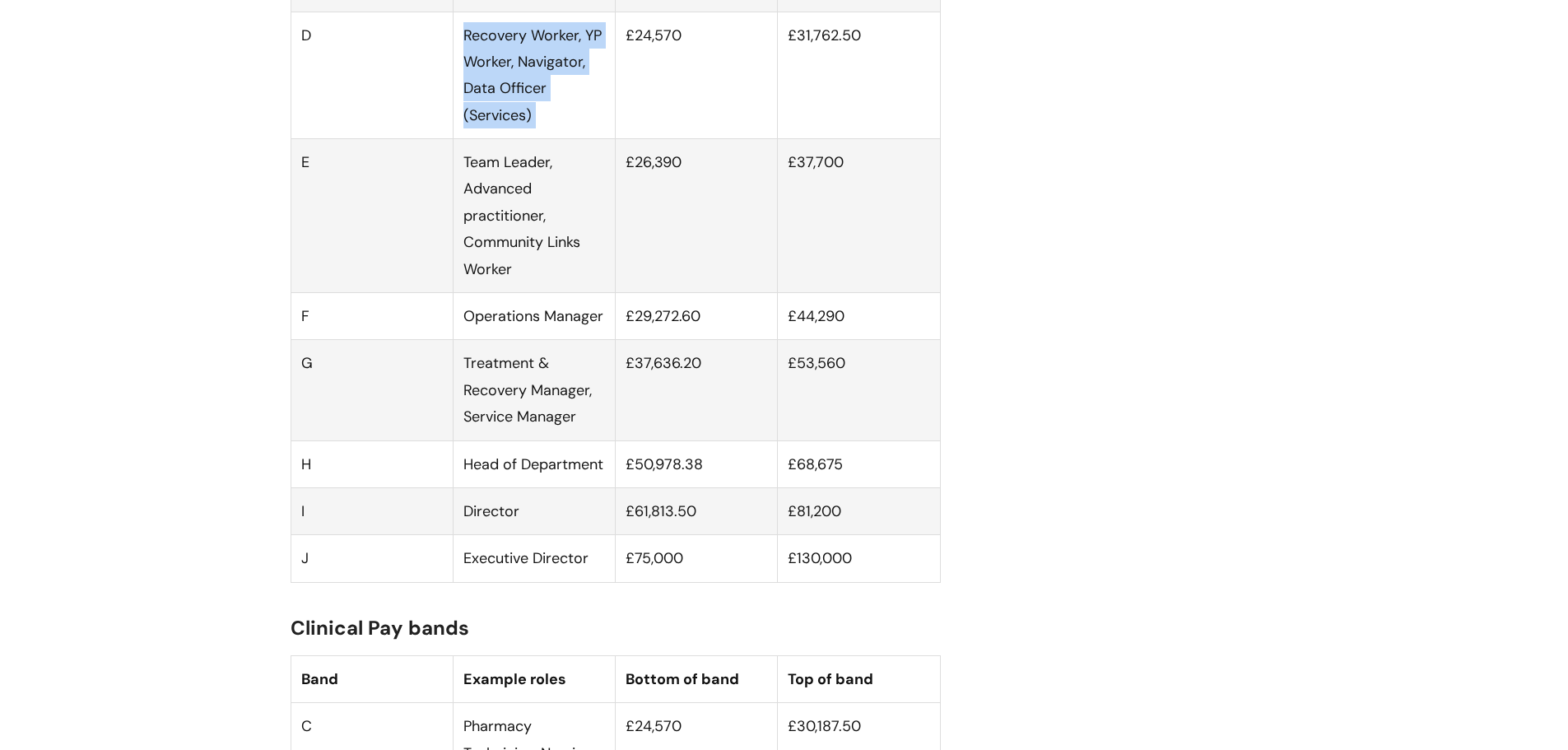
scroll to position [1400, 0]
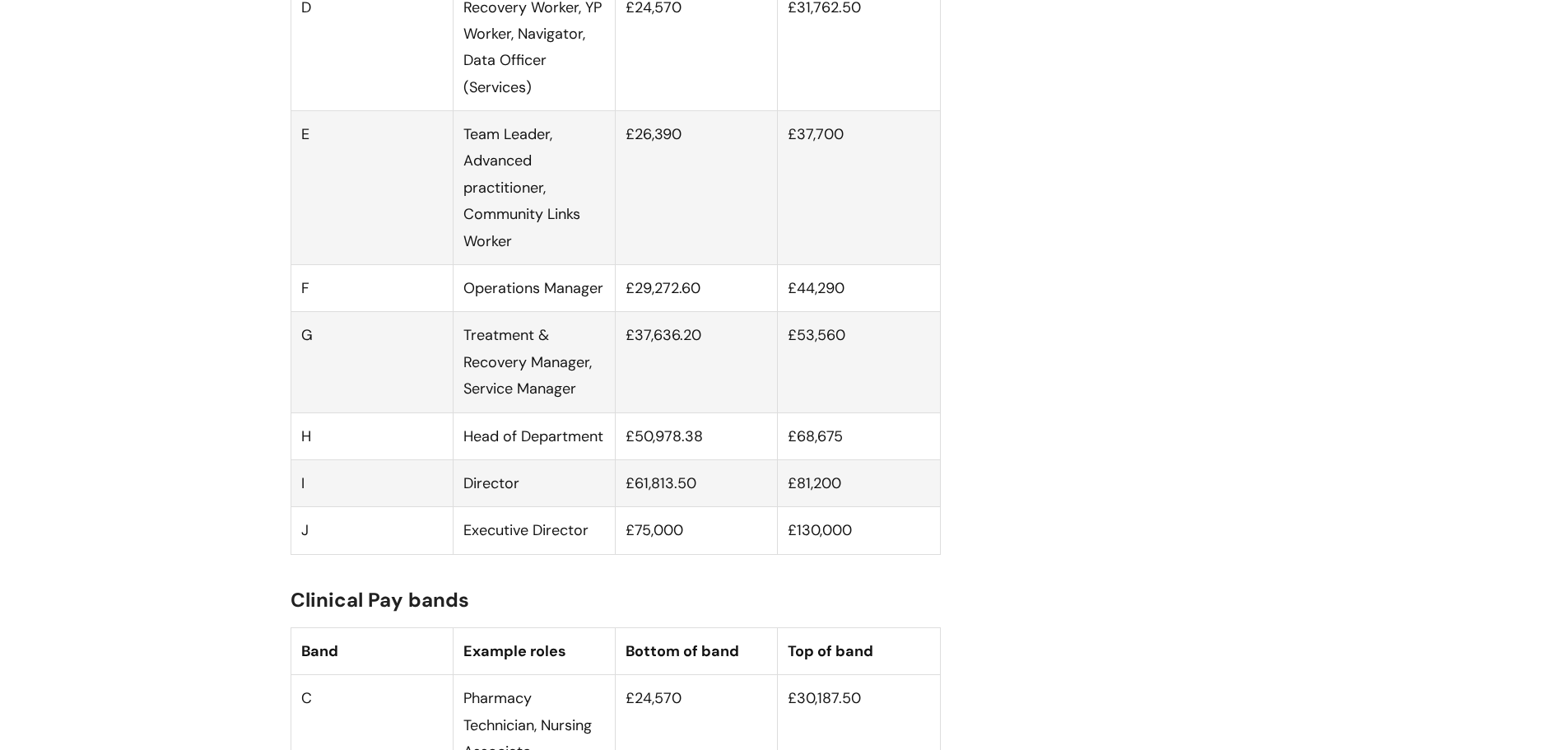
drag, startPoint x: 563, startPoint y: 323, endPoint x: 558, endPoint y: 307, distance: 16.8
click at [563, 312] on td "Operations Manager" at bounding box center [533, 288] width 163 height 47
click at [557, 301] on td "Operations Manager" at bounding box center [533, 288] width 163 height 47
click at [556, 301] on td "Operations Manager" at bounding box center [533, 288] width 163 height 47
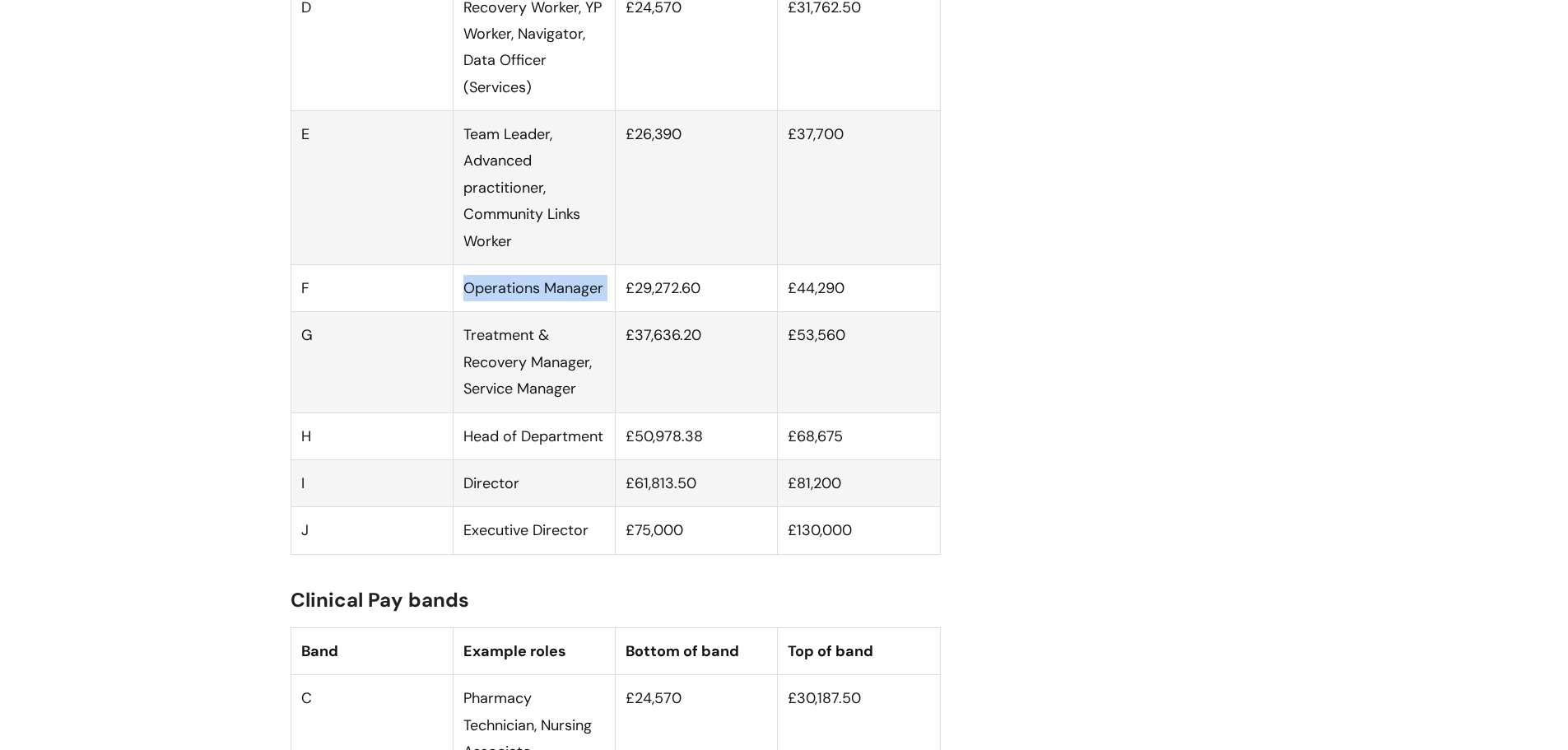
click at [556, 301] on td "Operations Manager" at bounding box center [533, 288] width 163 height 47
click at [588, 344] on td "Treatment & Recovery Manager, Service Manager" at bounding box center [533, 363] width 163 height 100
click at [540, 401] on td "Treatment & Recovery Manager, Service Manager" at bounding box center [533, 363] width 163 height 100
click at [549, 373] on td "Treatment & Recovery Manager, Service Manager" at bounding box center [533, 363] width 163 height 100
click at [550, 375] on td "Treatment & Recovery Manager, Service Manager" at bounding box center [533, 363] width 163 height 100
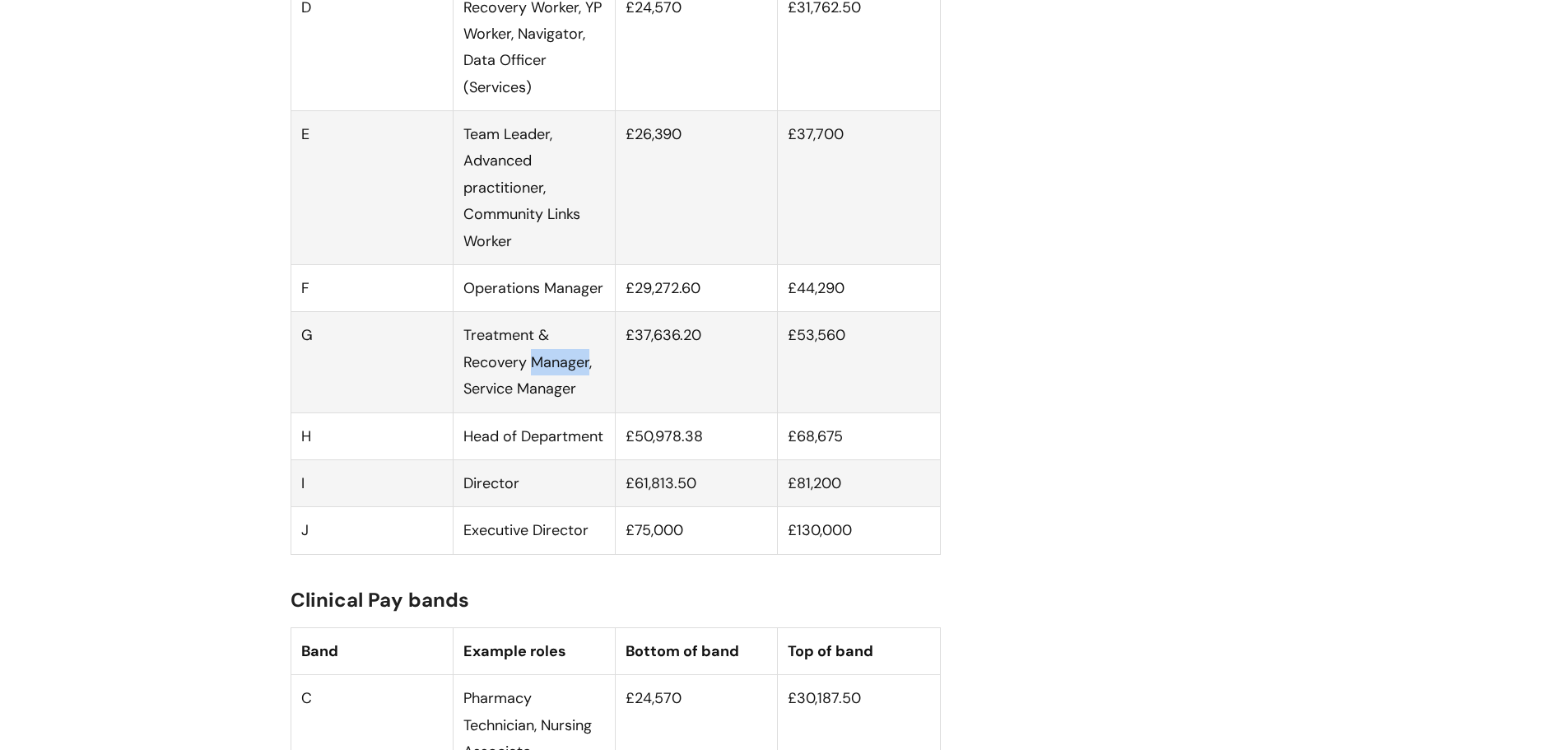
click at [550, 375] on td "Treatment & Recovery Manager, Service Manager" at bounding box center [533, 363] width 163 height 100
click at [550, 358] on td "Treatment & Recovery Manager, Service Manager" at bounding box center [533, 363] width 163 height 100
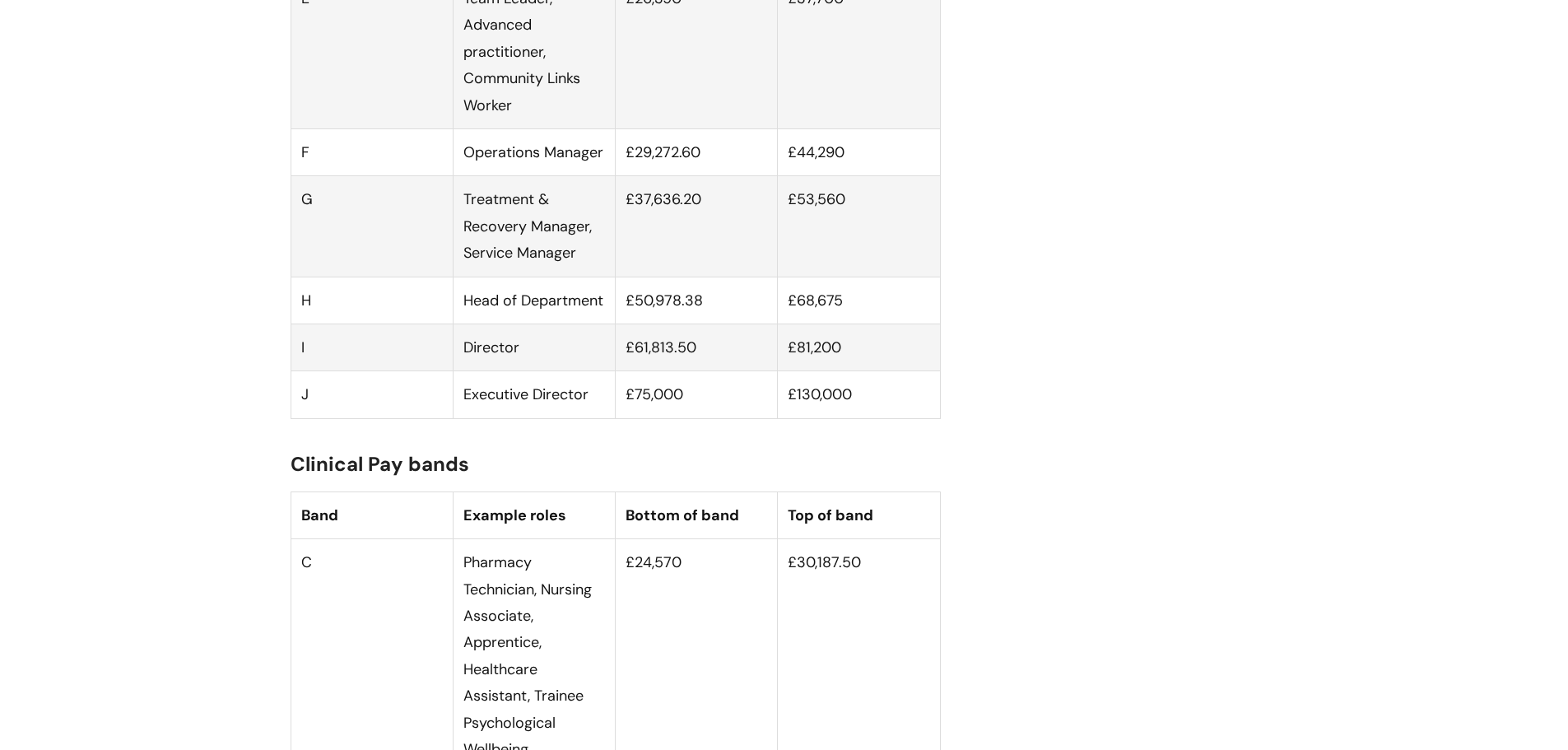
scroll to position [1646, 0]
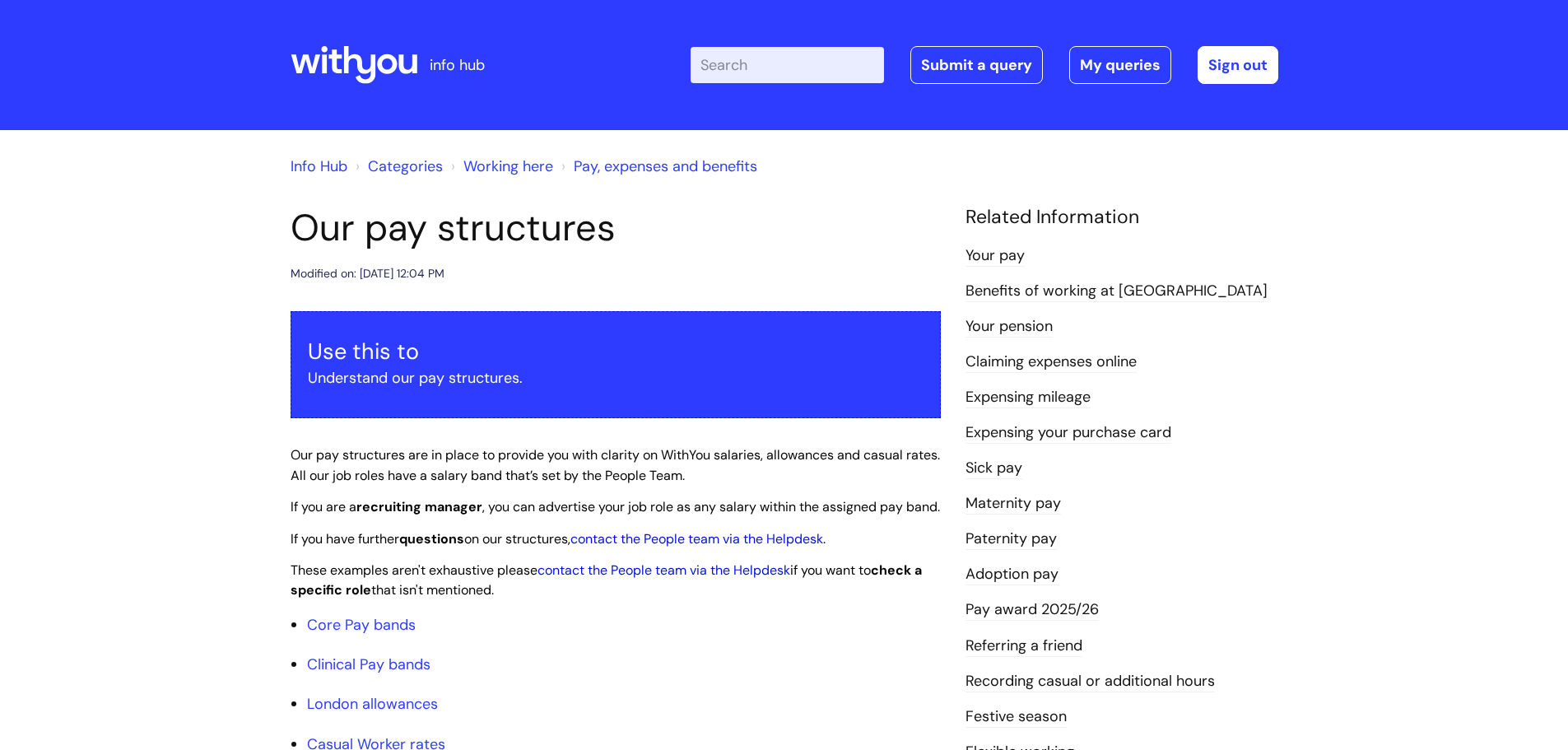
scroll to position [1235, 0]
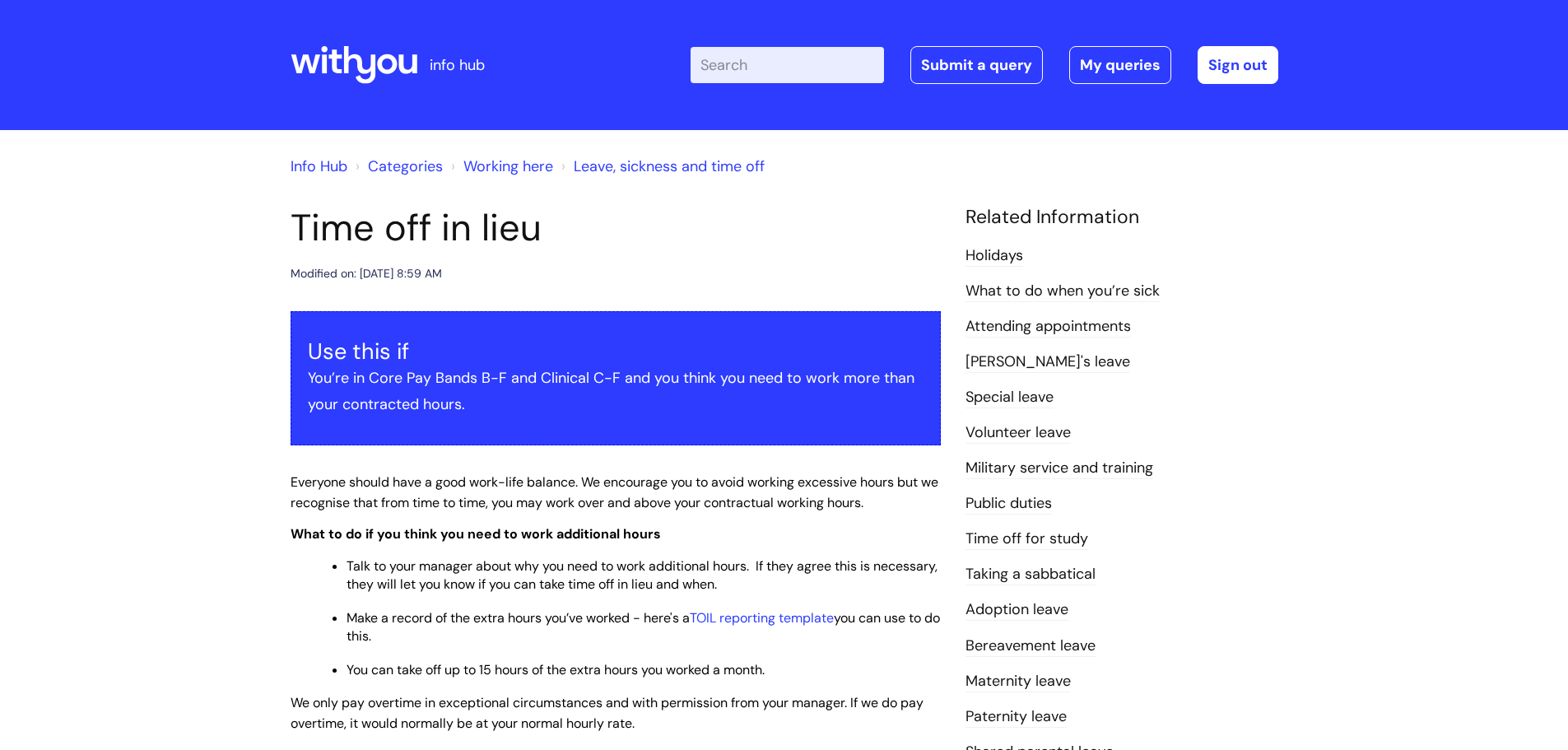
scroll to position [249, 0]
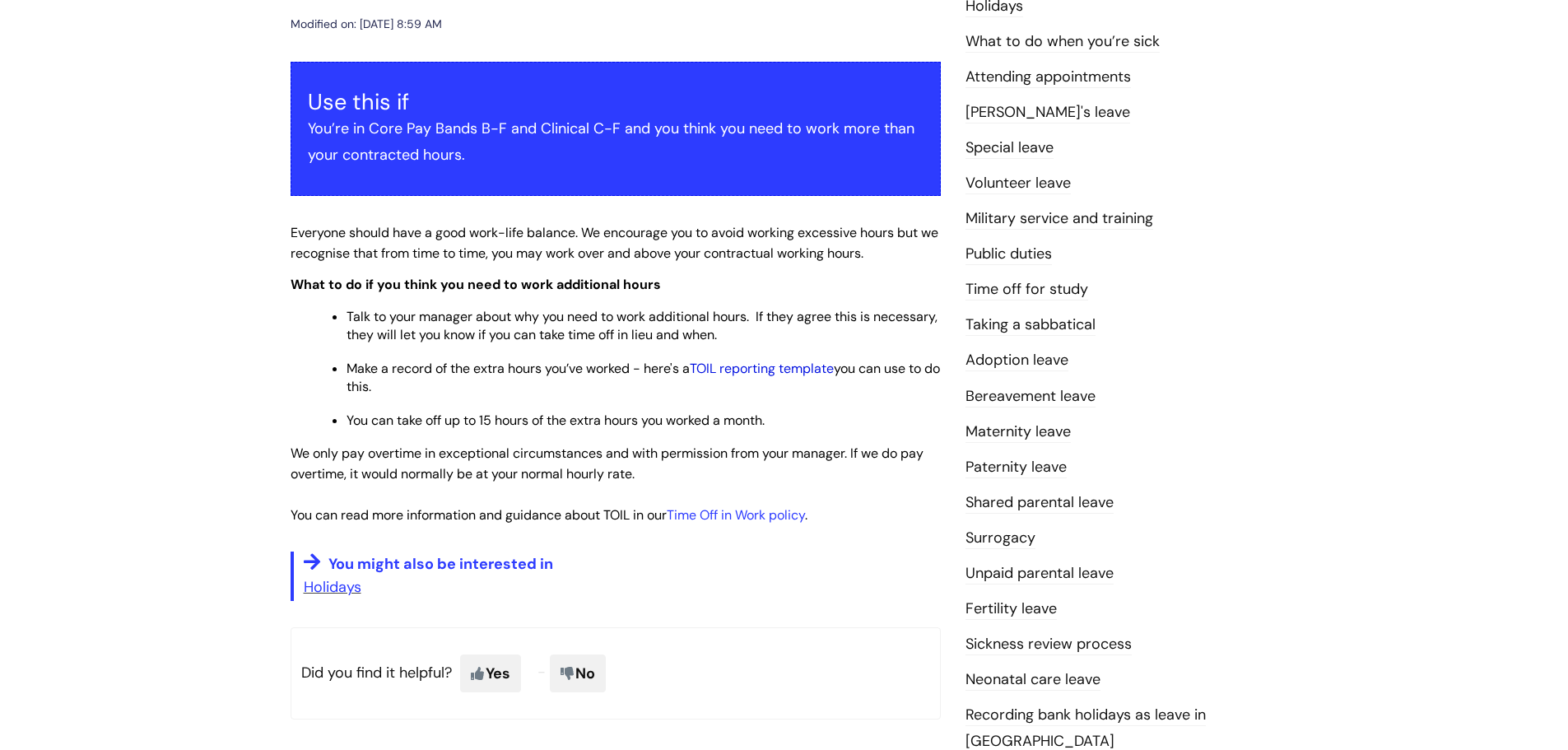
drag, startPoint x: 740, startPoint y: 358, endPoint x: 739, endPoint y: 369, distance: 11.0
drag, startPoint x: 716, startPoint y: 188, endPoint x: 727, endPoint y: 181, distance: 13.0
click at [722, 187] on div "Use this if You’re in Core Pay Bands B-F and Clinical C-F and you think you nee…" at bounding box center [615, 129] width 650 height 135
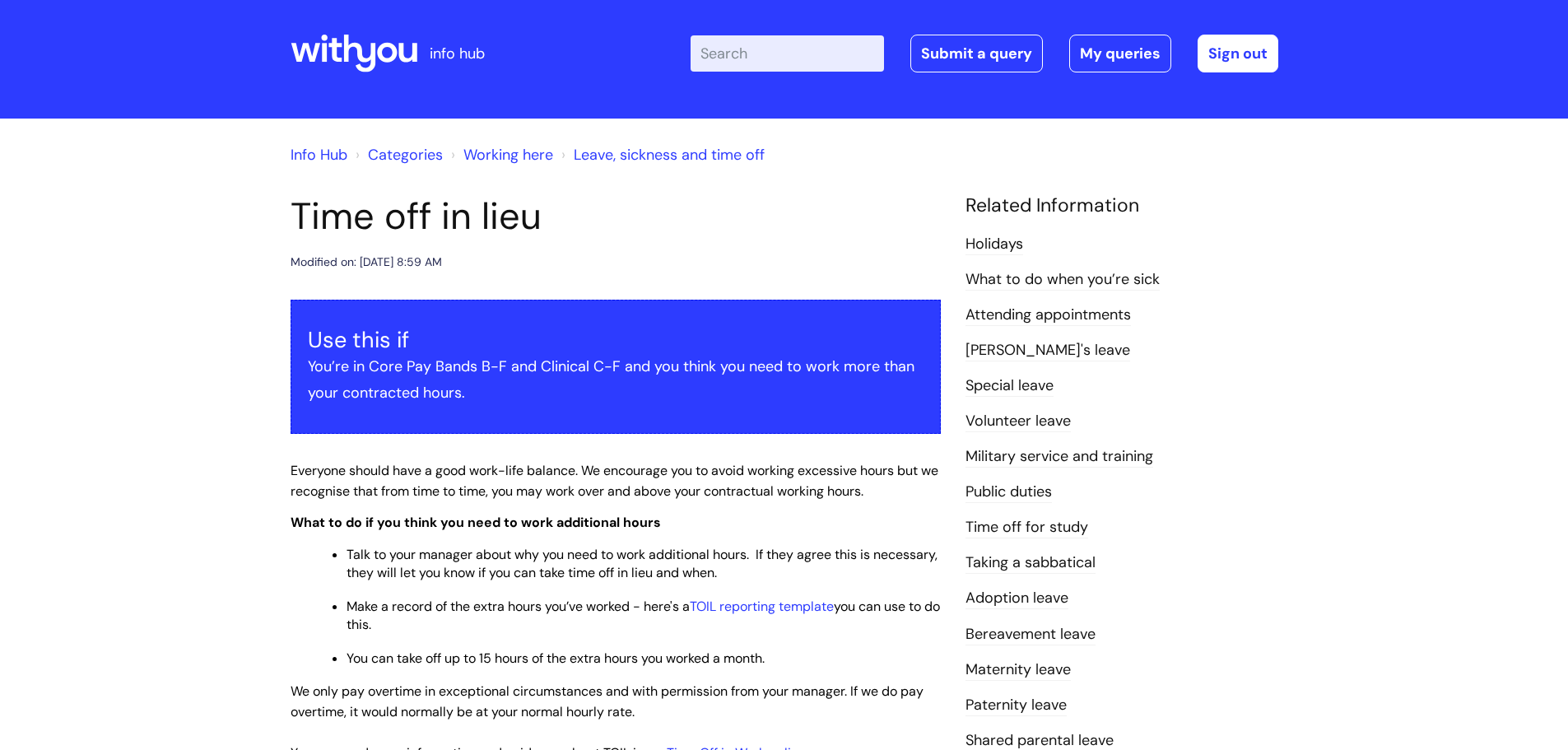
scroll to position [0, 0]
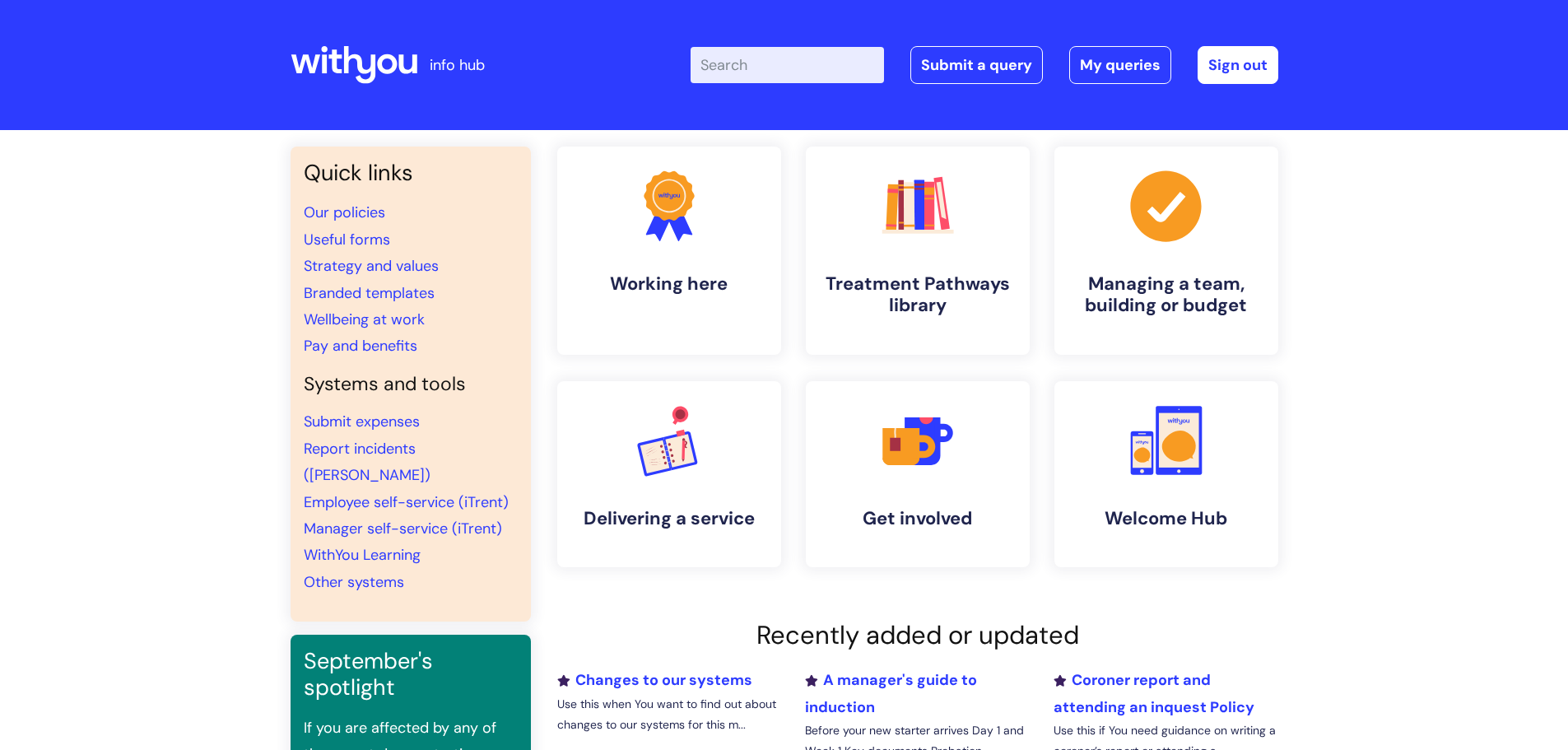
click at [769, 86] on div "Enter your search term here... Search Submit a query My queries Welcome [PERSON…" at bounding box center [907, 65] width 742 height 97
click at [779, 79] on input "Enter your search term here..." at bounding box center [787, 65] width 193 height 37
type input "time of in lieu"
click button "Search" at bounding box center [0, 0] width 0 height 0
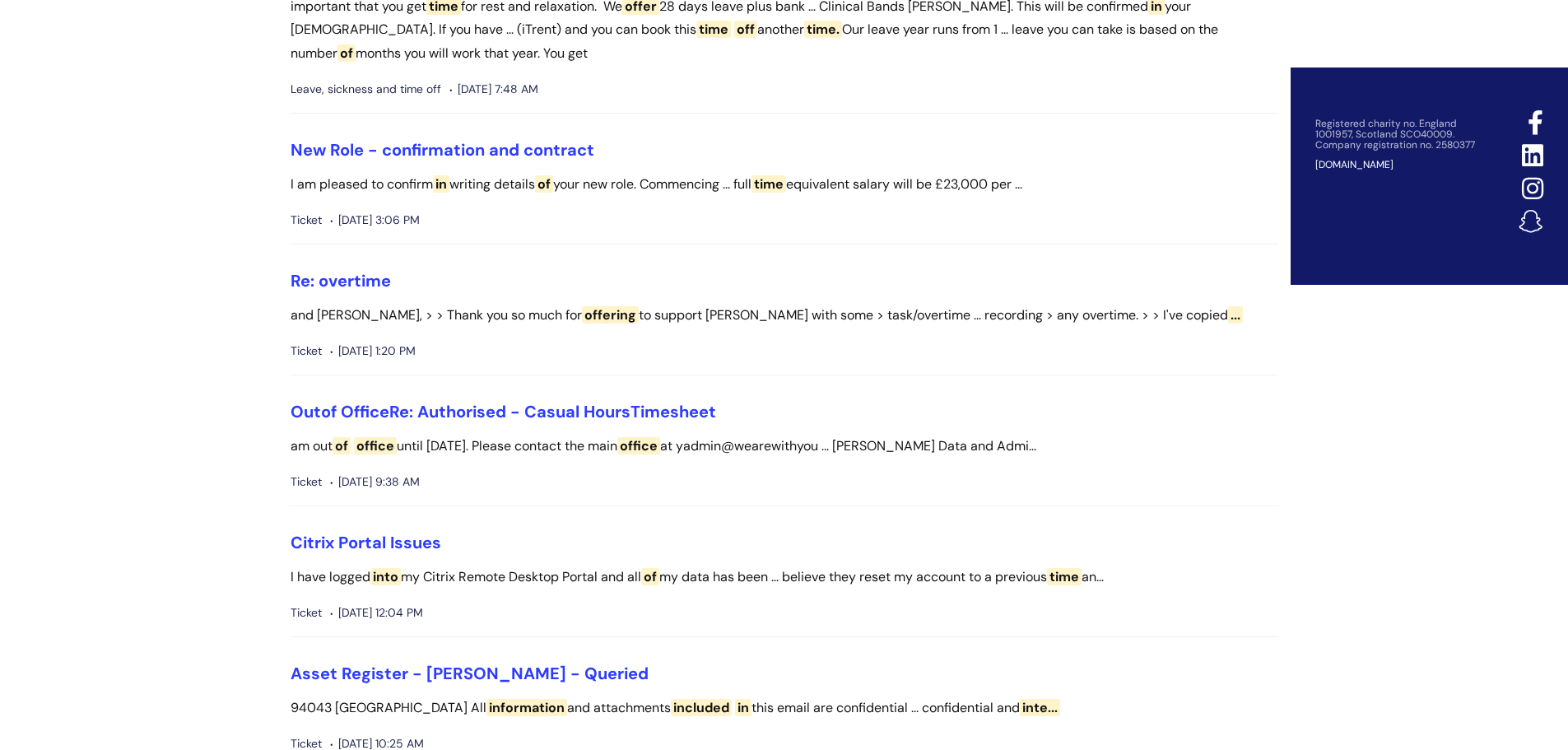
scroll to position [741, 0]
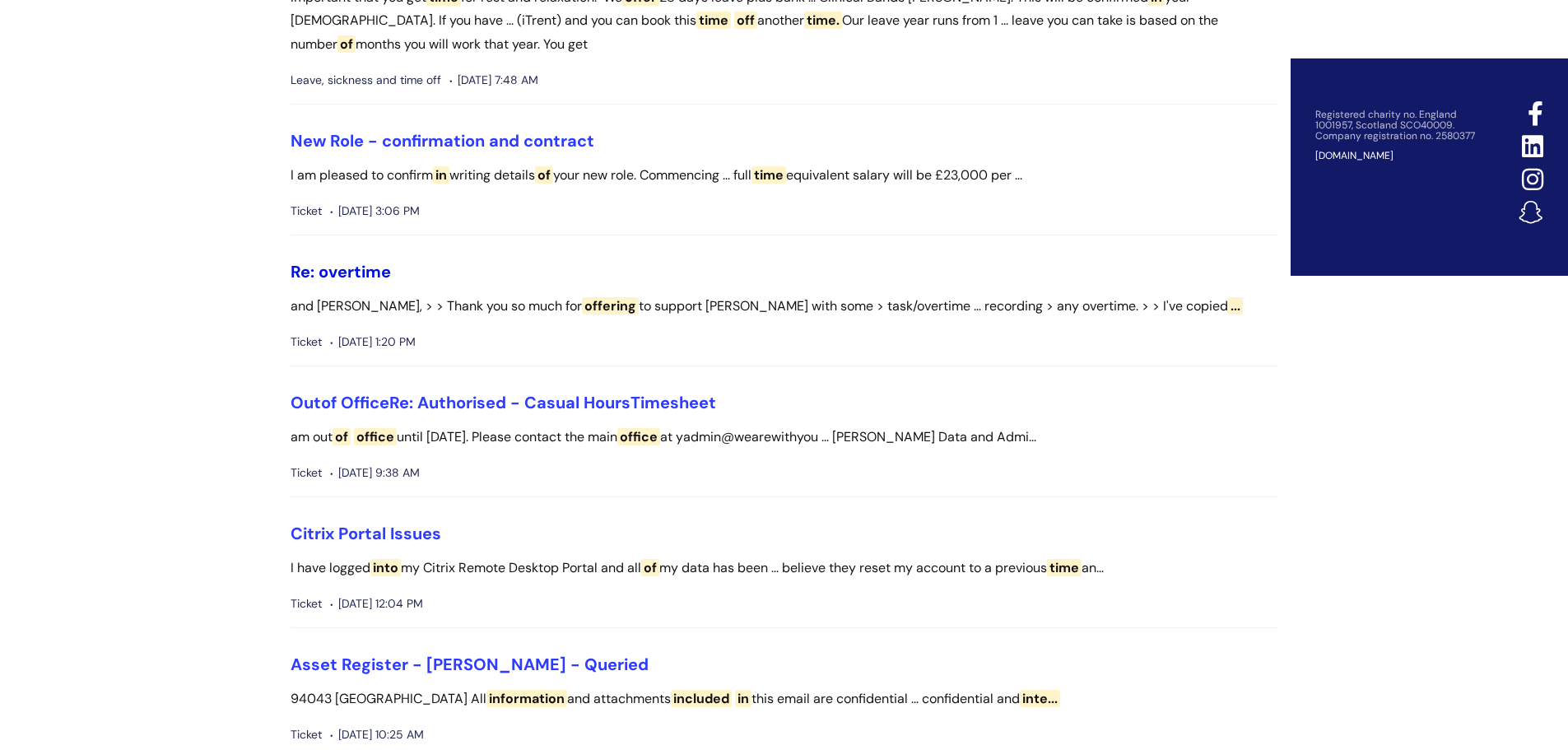
click at [357, 283] on link "Re: overtime" at bounding box center [340, 272] width 100 height 21
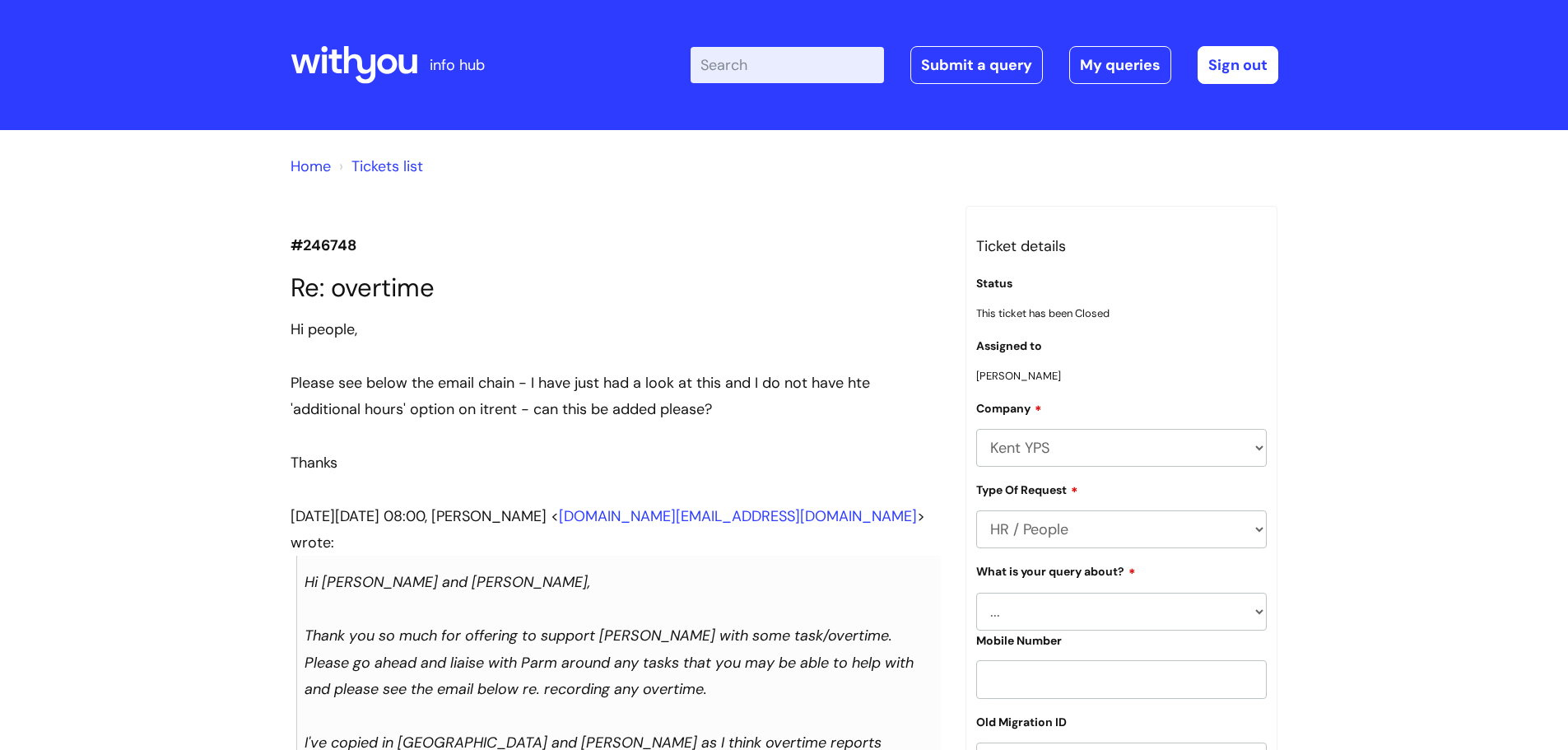
scroll to position [412, 0]
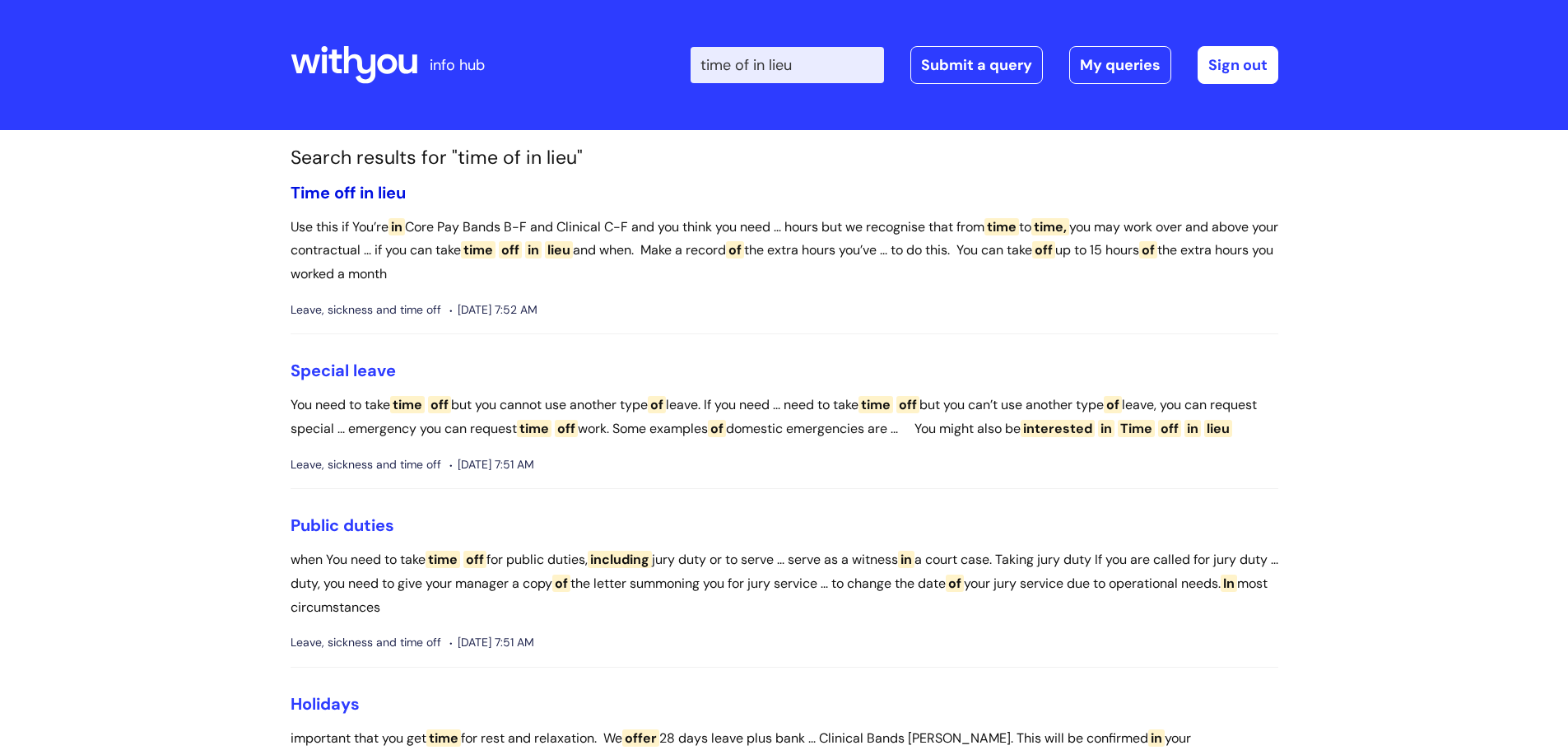
click at [379, 192] on span "lieu" at bounding box center [391, 192] width 28 height 21
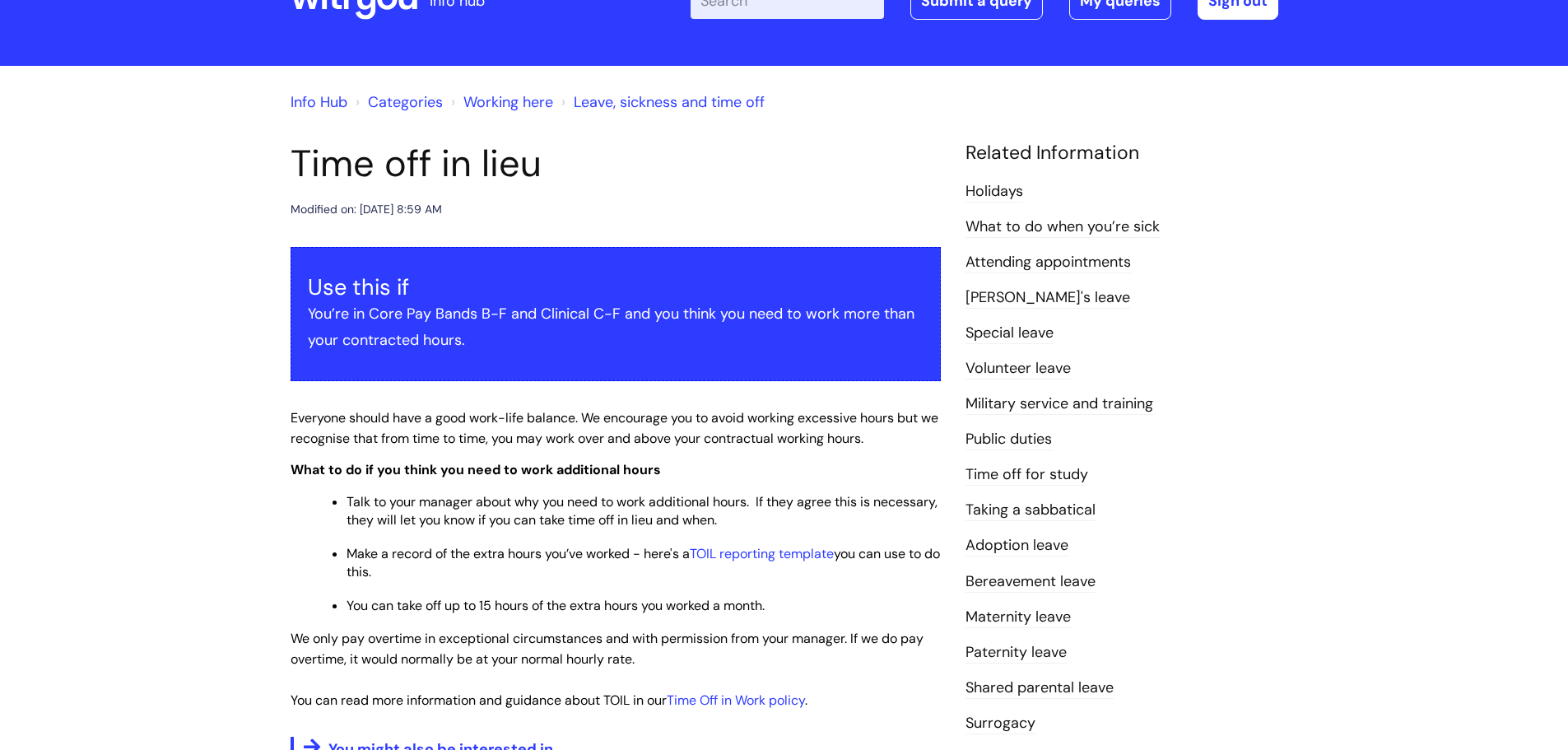
scroll to position [247, 0]
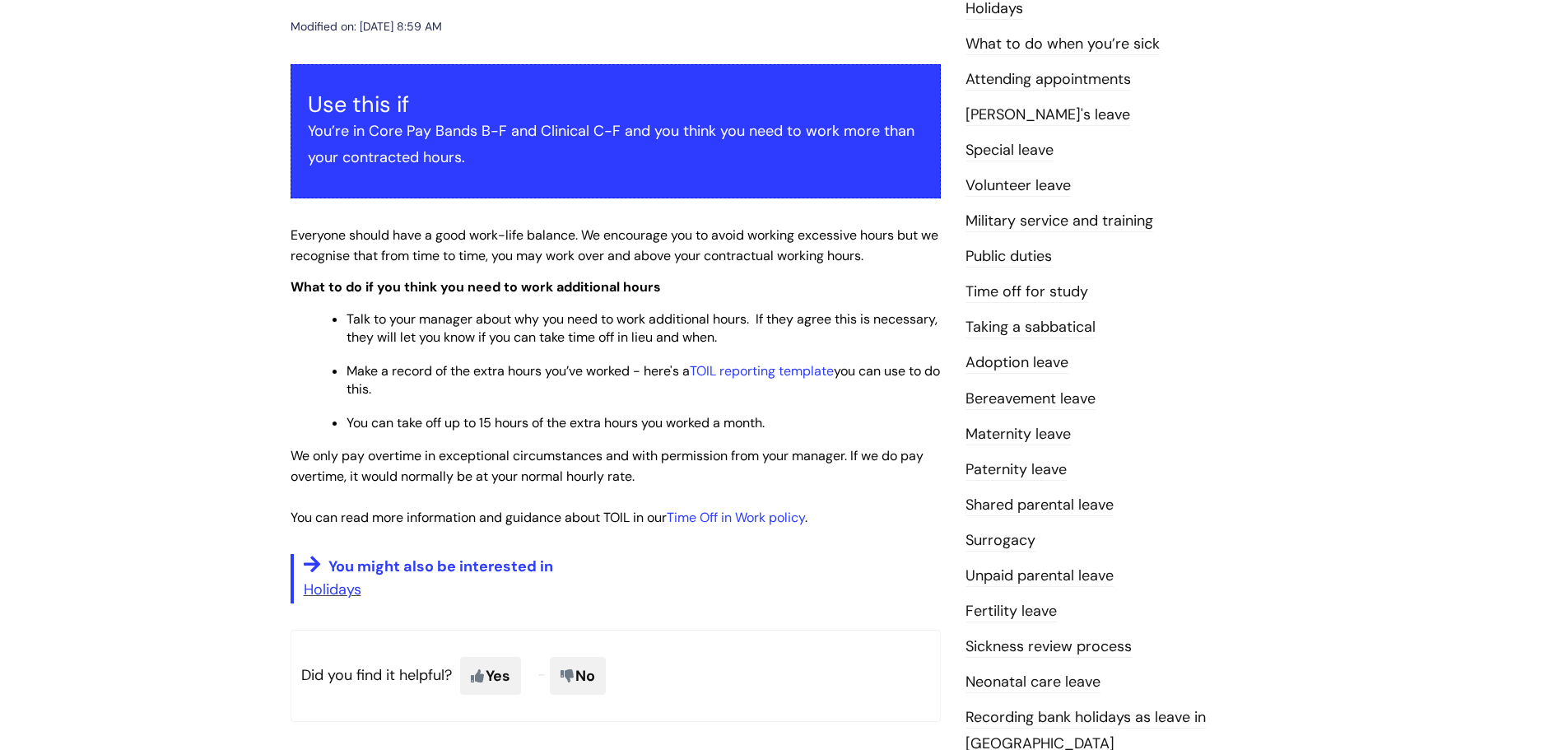
drag, startPoint x: 790, startPoint y: 370, endPoint x: 653, endPoint y: 421, distance: 146.2
click at [590, 379] on span "Make a record of the extra hours you’ve worked - here's a TOIL reporting templa…" at bounding box center [642, 381] width 593 height 36
click at [733, 514] on link "Time Off in Work policy" at bounding box center [735, 518] width 138 height 17
